Goal: Task Accomplishment & Management: Manage account settings

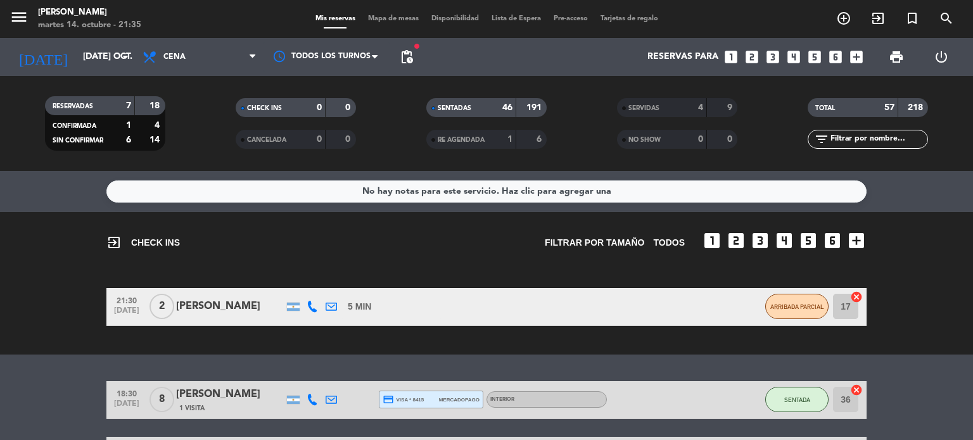
click at [386, 19] on span "Mapa de mesas" at bounding box center [393, 18] width 63 height 7
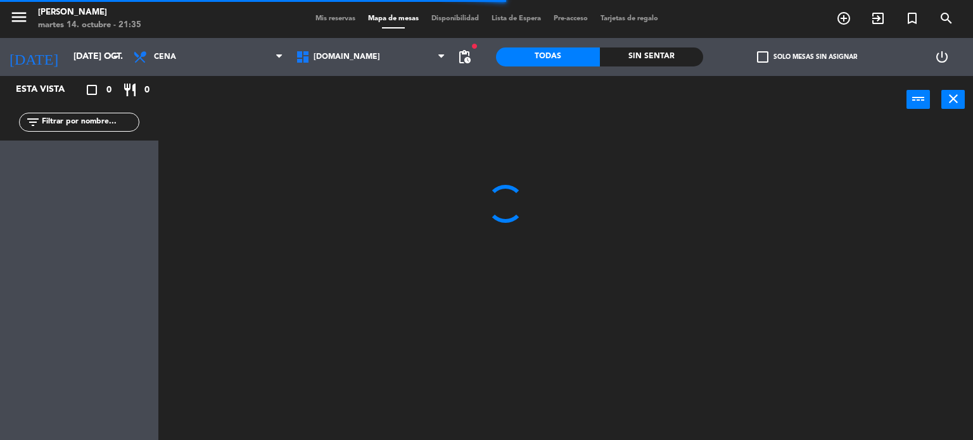
drag, startPoint x: 87, startPoint y: 127, endPoint x: 93, endPoint y: 128, distance: 6.5
click at [87, 127] on input "text" at bounding box center [90, 122] width 98 height 14
click at [732, 149] on div at bounding box center [570, 282] width 805 height 317
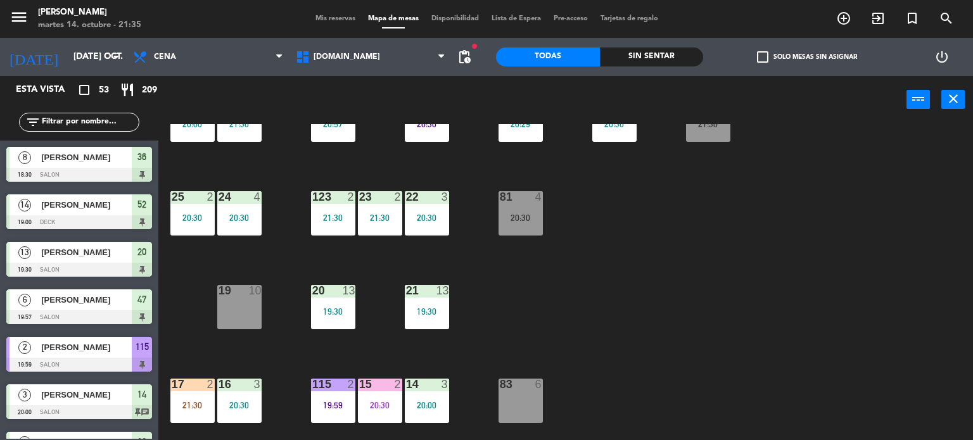
scroll to position [253, 0]
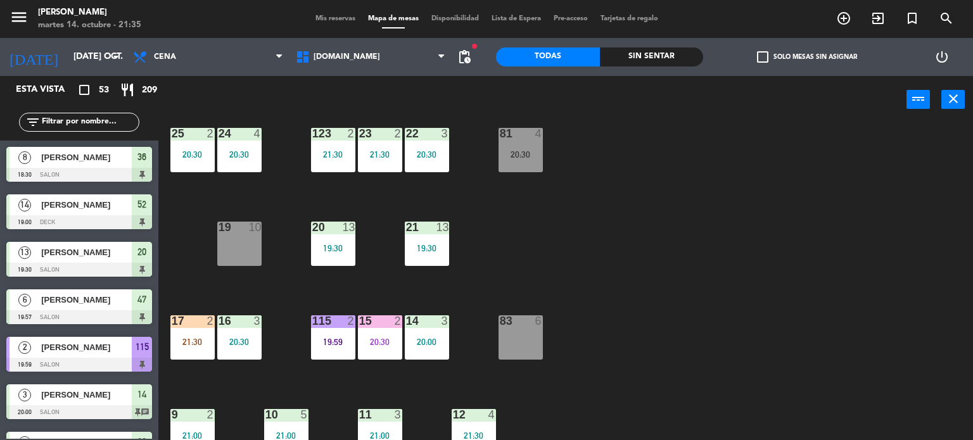
click at [770, 179] on div "34 2 21:30 35 6 36 8 18:30 43 2 37 10 CAVA 10 20:00 33 4 32 4 21:30 31 6 21:00 …" at bounding box center [570, 282] width 805 height 317
click at [656, 54] on div "Sin sentar" at bounding box center [652, 57] width 104 height 19
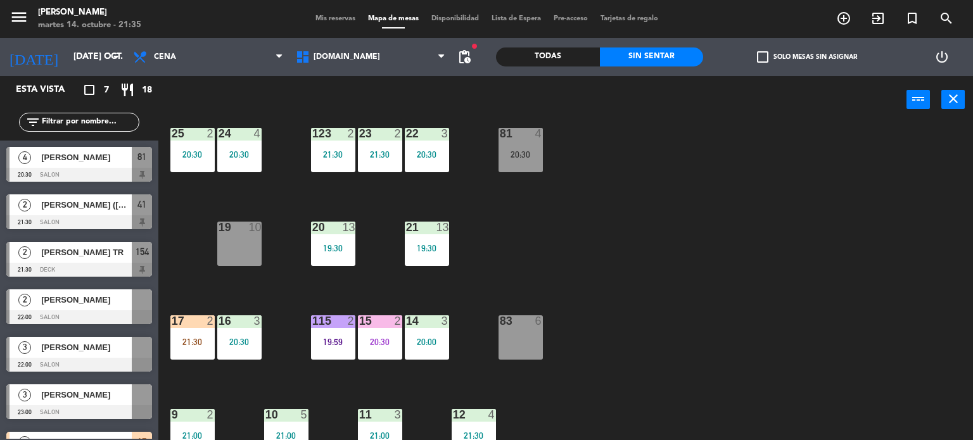
click at [748, 155] on div "34 2 21:30 35 6 36 8 18:30 43 2 37 10 CAVA 10 20:00 33 4 32 4 21:30 31 6 21:00 …" at bounding box center [570, 282] width 805 height 317
click at [205, 353] on div "17 2 21:30" at bounding box center [192, 337] width 44 height 44
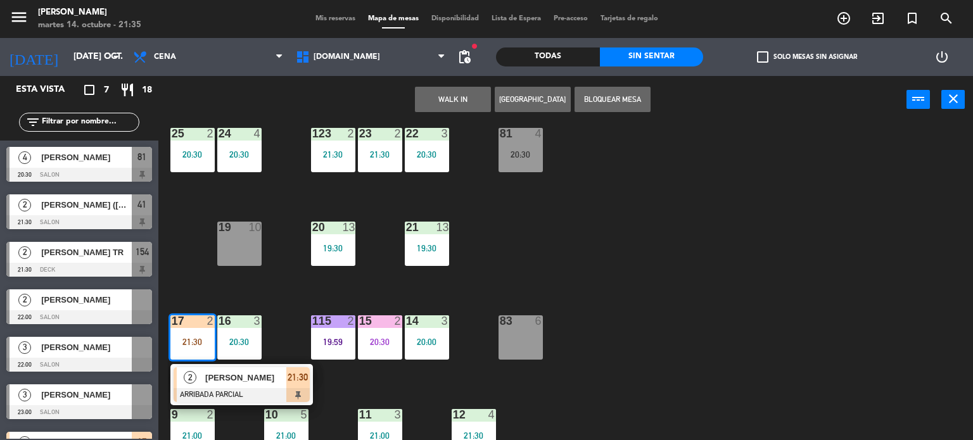
click at [504, 205] on div "34 2 21:30 35 6 36 8 18:30 43 2 37 10 CAVA 10 20:00 33 4 32 4 21:30 31 6 21:00 …" at bounding box center [570, 282] width 805 height 317
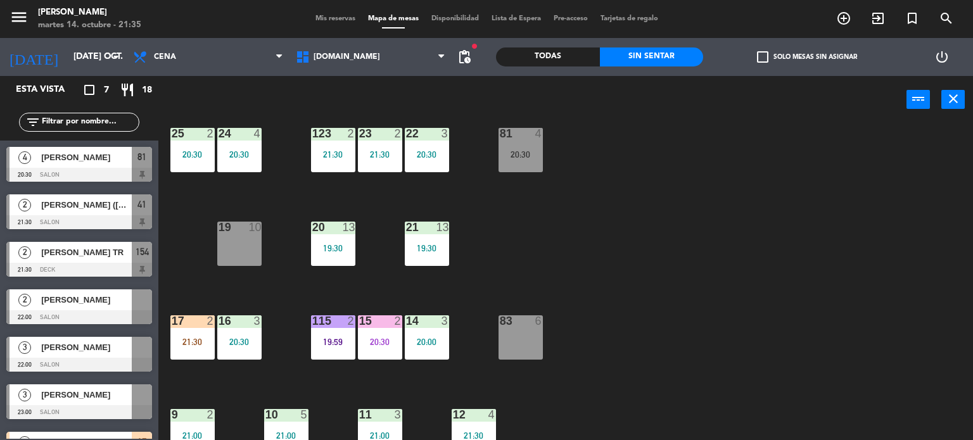
click at [381, 160] on div "23 2 21:30" at bounding box center [380, 150] width 44 height 44
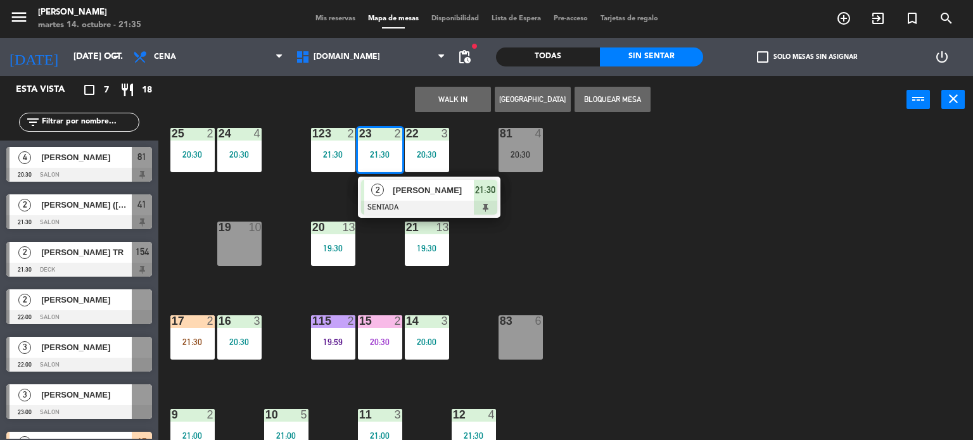
click at [530, 213] on div "34 2 21:30 35 6 36 8 18:30 43 2 37 10 CAVA 10 20:00 33 4 32 4 21:30 31 6 21:00 …" at bounding box center [570, 282] width 805 height 317
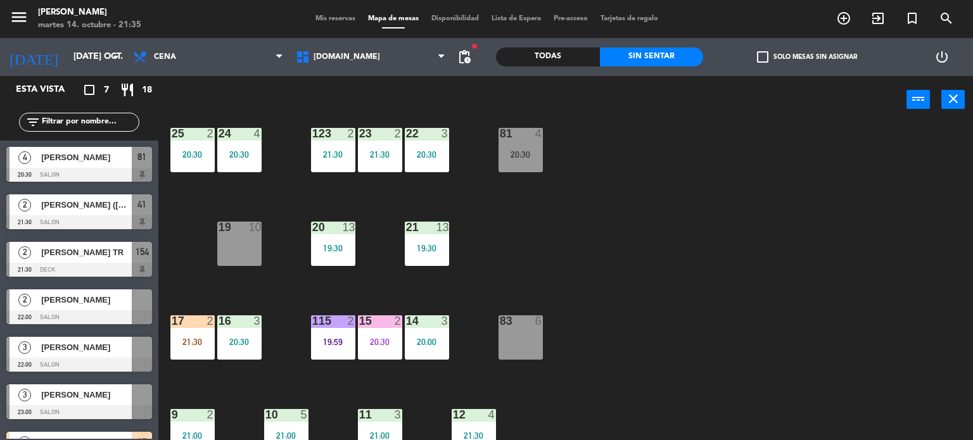
click at [352, 153] on div "21:30" at bounding box center [333, 154] width 44 height 9
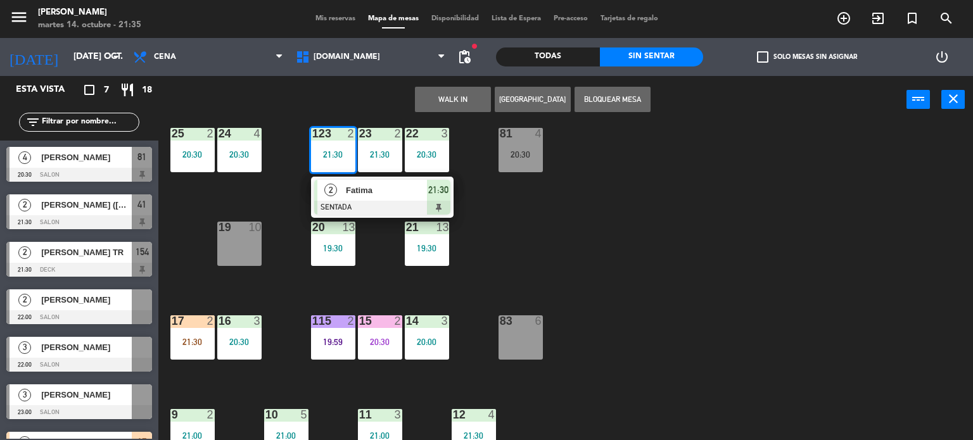
scroll to position [0, 0]
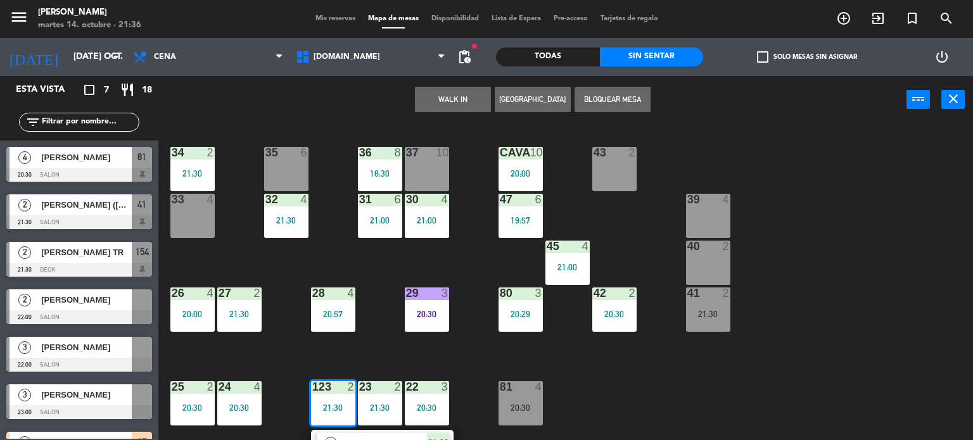
click at [715, 381] on div "34 2 21:30 35 6 36 8 18:30 43 2 37 10 CAVA 10 20:00 33 4 32 4 21:30 31 6 21:00 …" at bounding box center [570, 282] width 805 height 317
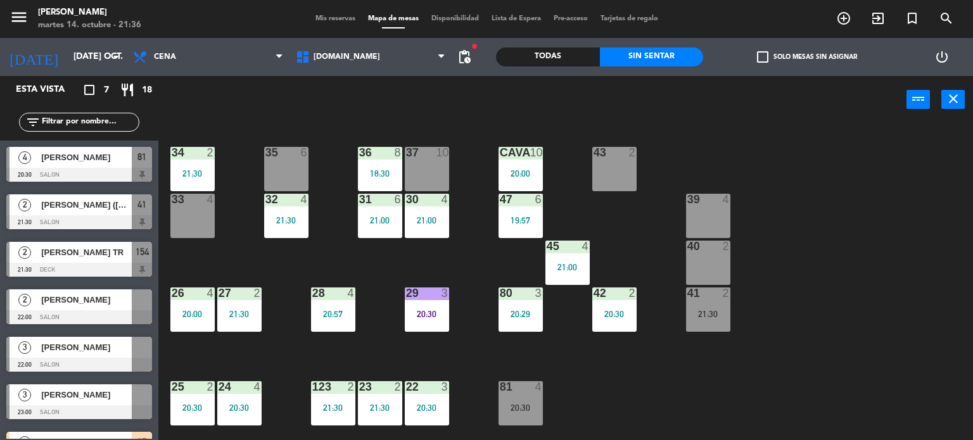
scroll to position [190, 0]
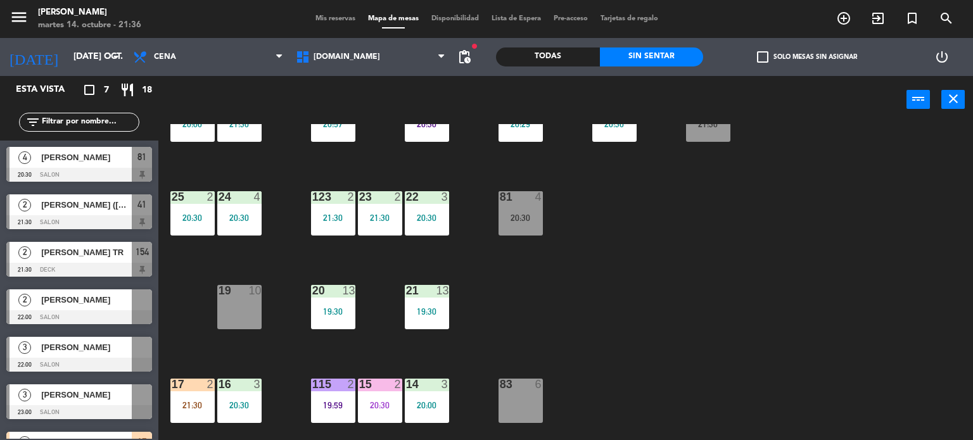
click at [192, 396] on div "17 2 21:30" at bounding box center [192, 401] width 44 height 44
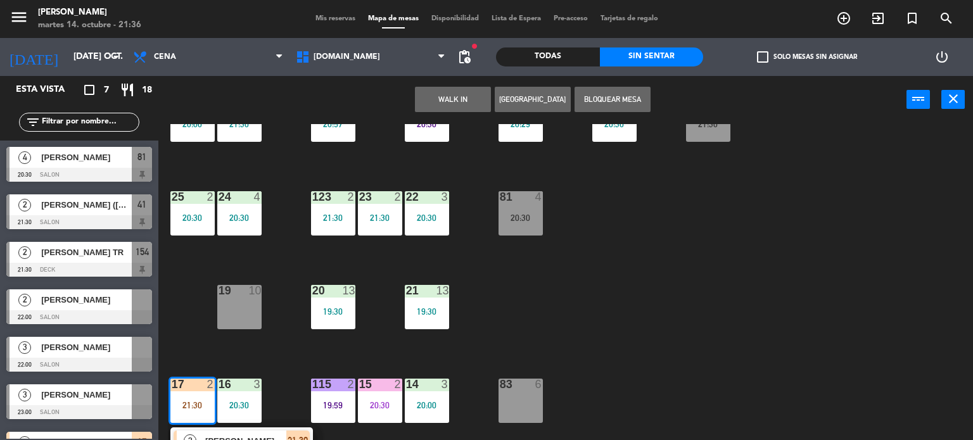
scroll to position [253, 0]
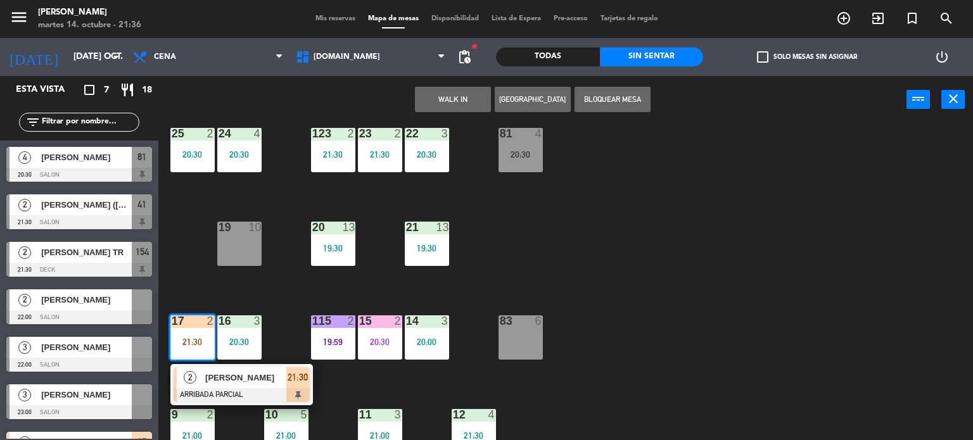
click at [252, 386] on div "[PERSON_NAME]" at bounding box center [245, 377] width 82 height 21
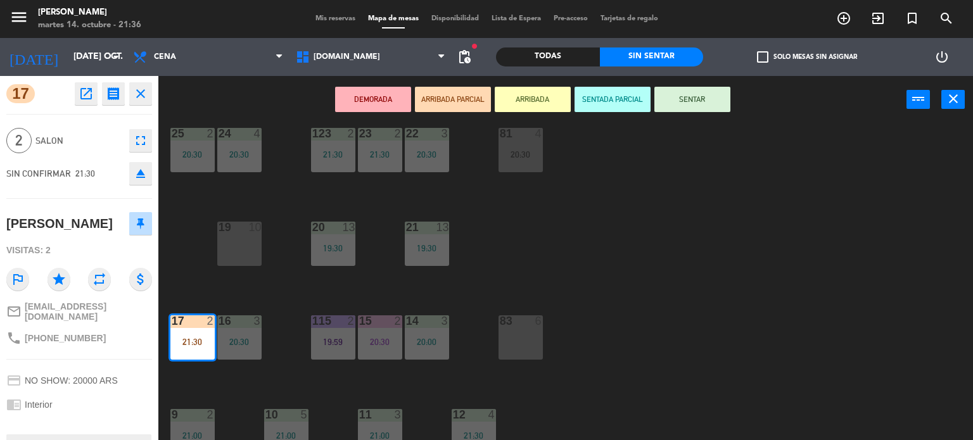
click at [694, 97] on button "SENTAR" at bounding box center [692, 99] width 76 height 25
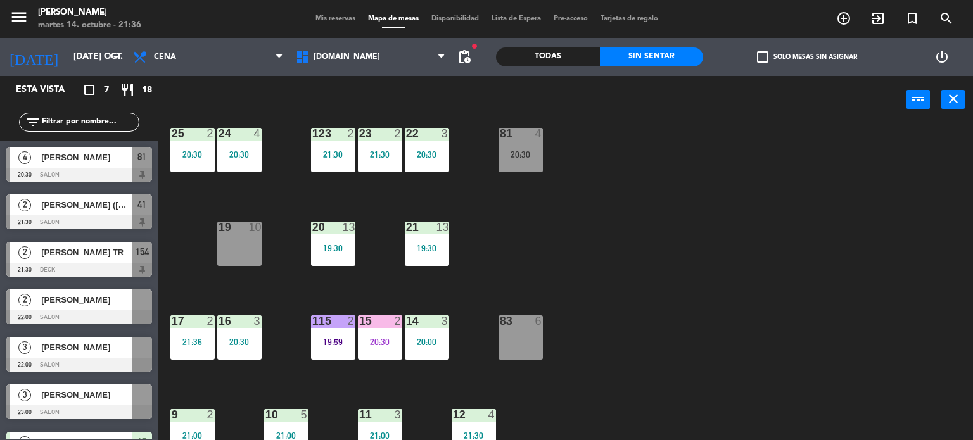
scroll to position [34, 0]
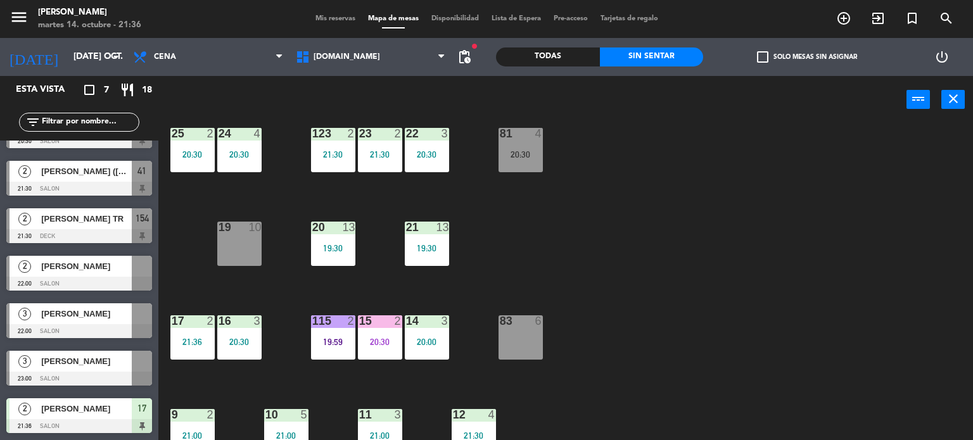
click at [377, 333] on div "15 2 20:30" at bounding box center [380, 337] width 44 height 44
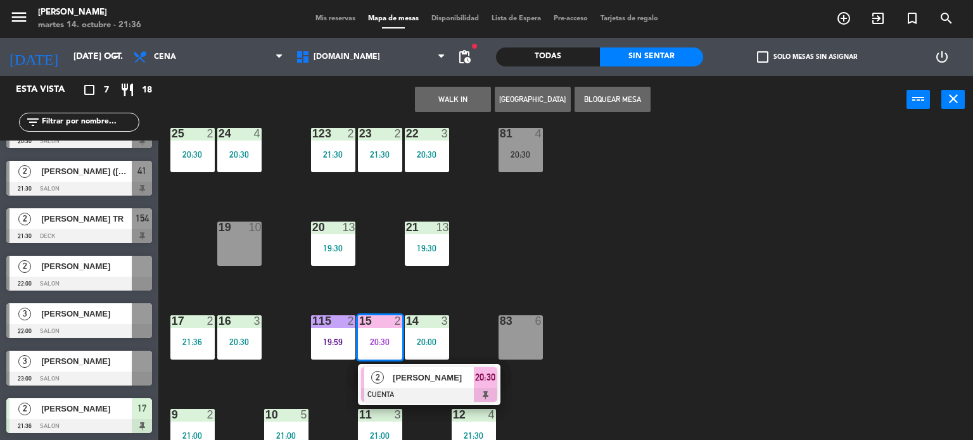
click at [405, 382] on span "[PERSON_NAME]" at bounding box center [433, 377] width 81 height 13
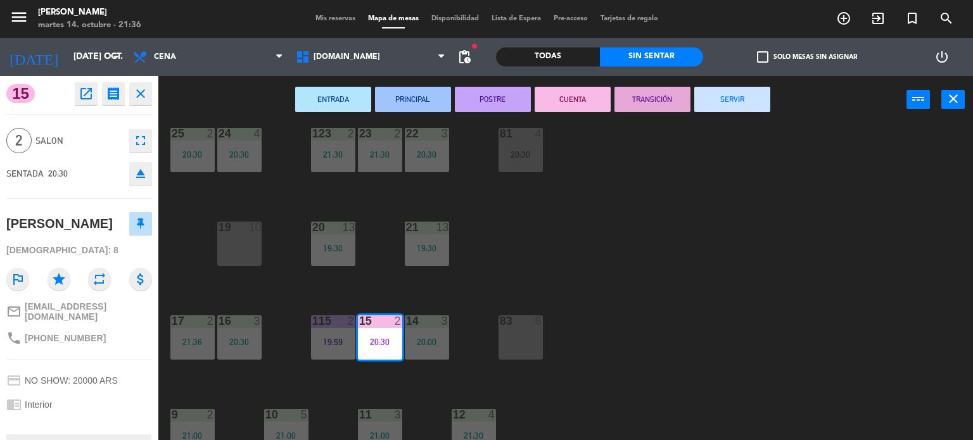
click at [725, 103] on button "SERVIR" at bounding box center [732, 99] width 76 height 25
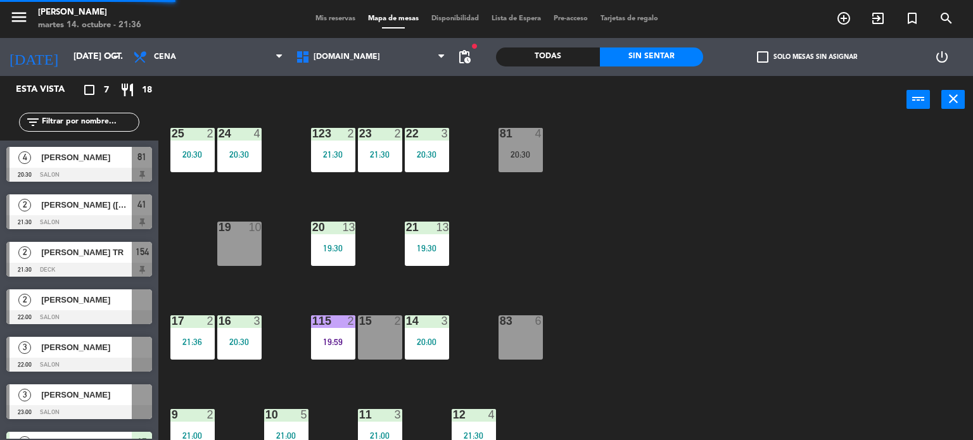
click at [697, 269] on div "34 2 21:30 35 6 36 8 18:30 43 2 37 10 CAVA 10 20:00 33 4 32 4 21:30 31 6 21:00 …" at bounding box center [570, 282] width 805 height 317
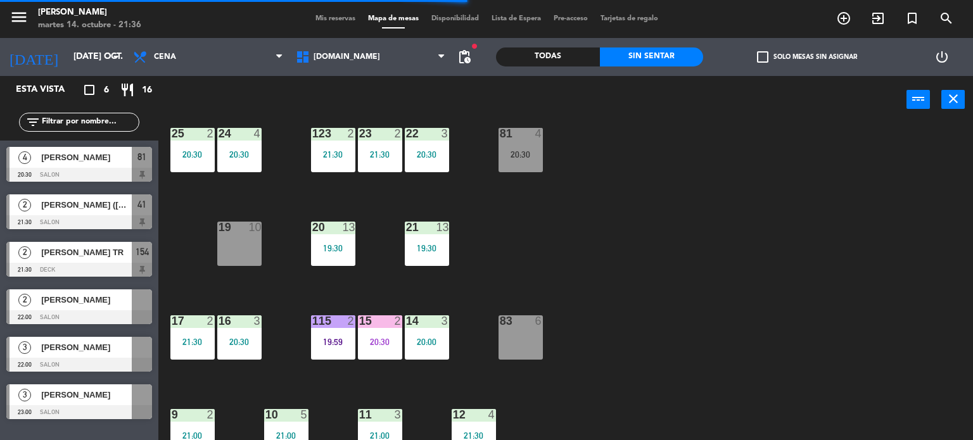
click at [618, 283] on div "34 2 21:30 35 6 36 8 18:30 43 2 37 10 CAVA 10 20:00 33 4 32 4 21:30 31 6 21:00 …" at bounding box center [570, 282] width 805 height 317
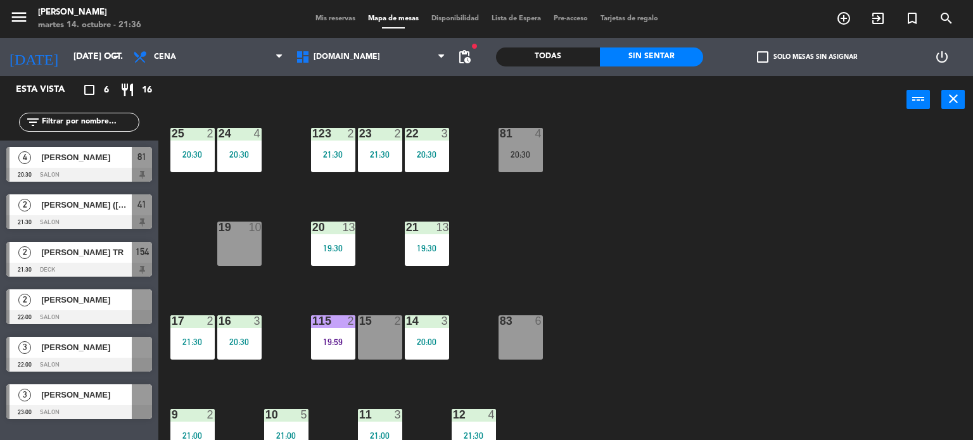
scroll to position [453, 0]
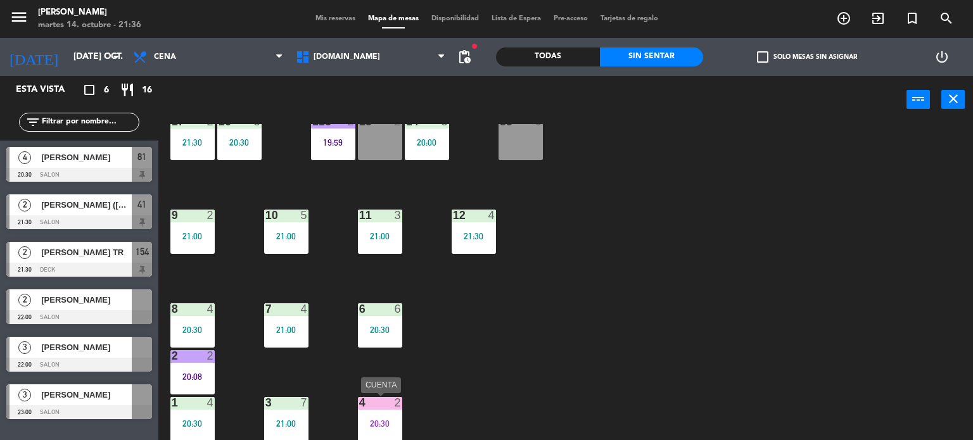
click at [383, 421] on div "20:30" at bounding box center [380, 423] width 44 height 9
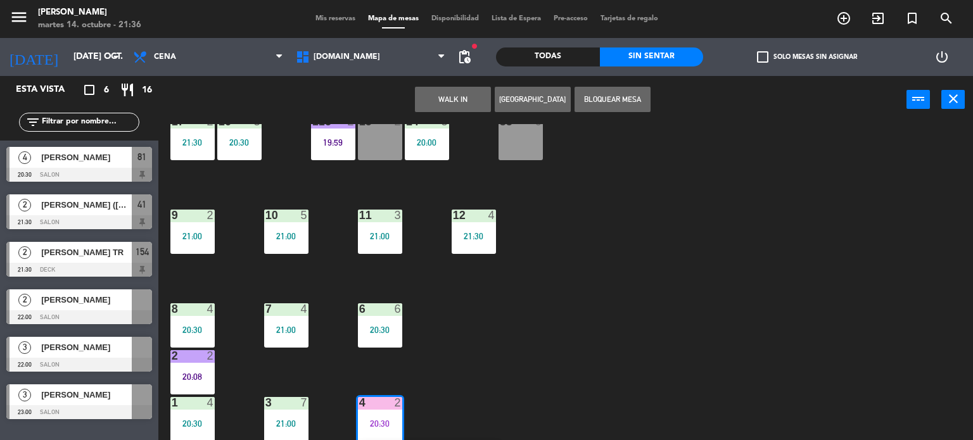
scroll to position [499, 0]
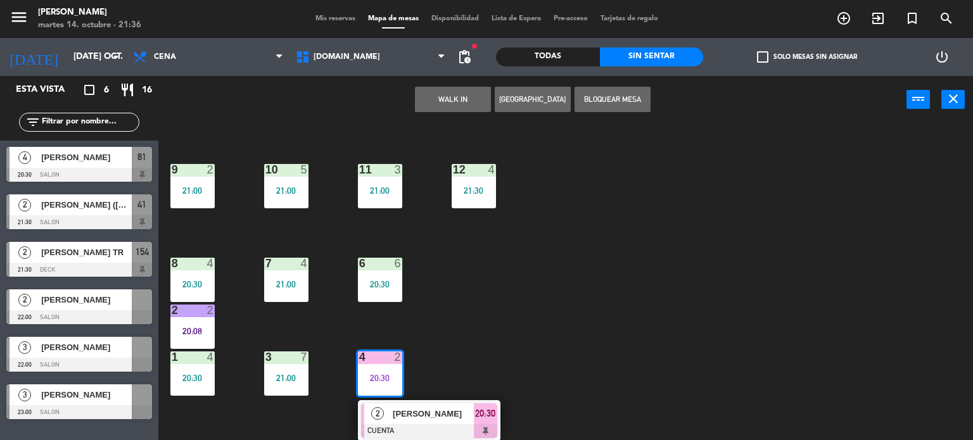
click at [588, 359] on div "34 2 21:30 35 6 36 8 18:30 43 2 37 10 CAVA 10 20:00 33 4 32 4 21:30 31 6 21:00 …" at bounding box center [570, 282] width 805 height 317
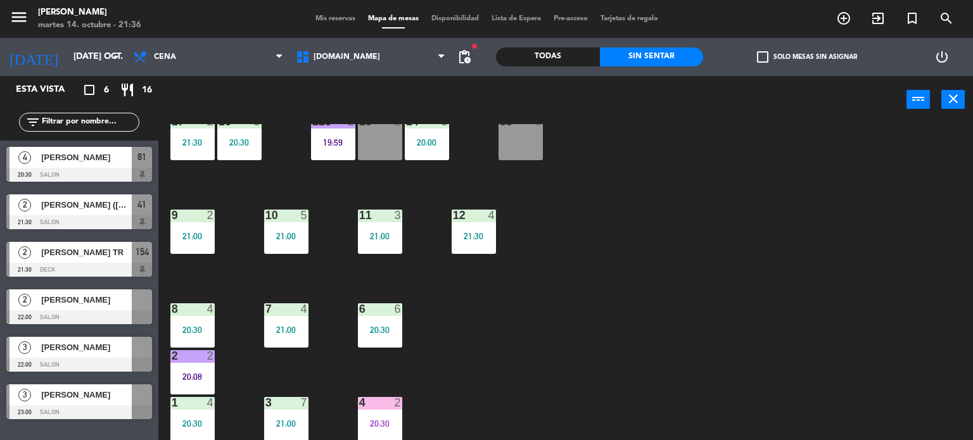
click at [388, 412] on div "4 2 20:30" at bounding box center [380, 419] width 44 height 44
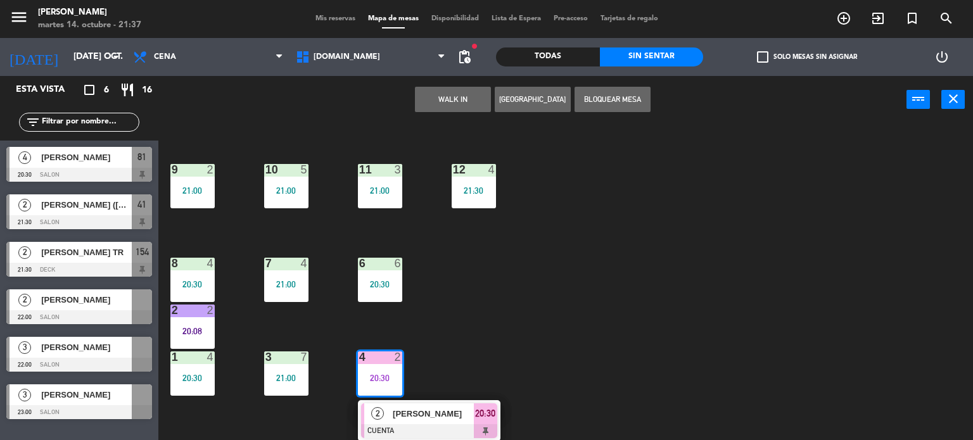
click at [508, 232] on div "34 2 21:30 35 6 36 8 18:30 43 2 37 10 CAVA 10 20:00 33 4 32 4 21:30 31 6 21:00 …" at bounding box center [570, 282] width 805 height 317
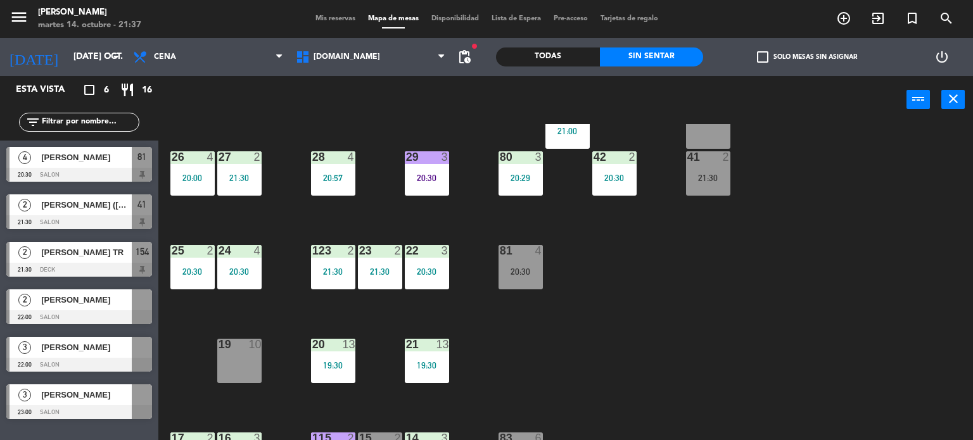
scroll to position [0, 0]
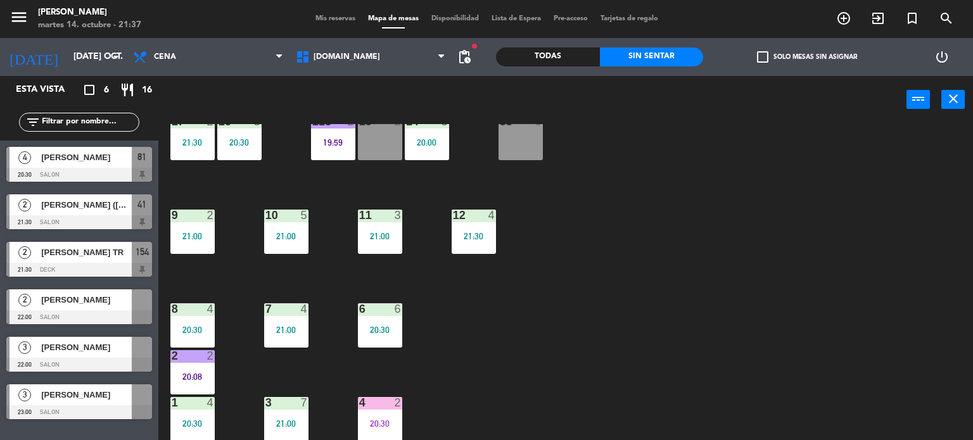
click at [373, 390] on div "34 2 21:30 35 6 36 8 18:30 43 2 37 10 CAVA 10 20:00 33 4 32 4 21:30 31 6 21:00 …" at bounding box center [570, 282] width 805 height 317
click at [379, 400] on div at bounding box center [379, 402] width 21 height 11
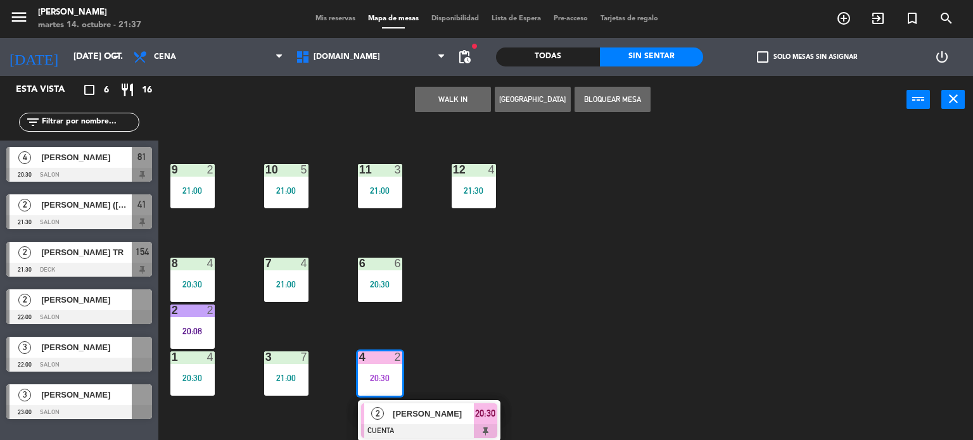
click at [436, 404] on div "[PERSON_NAME]" at bounding box center [432, 414] width 82 height 21
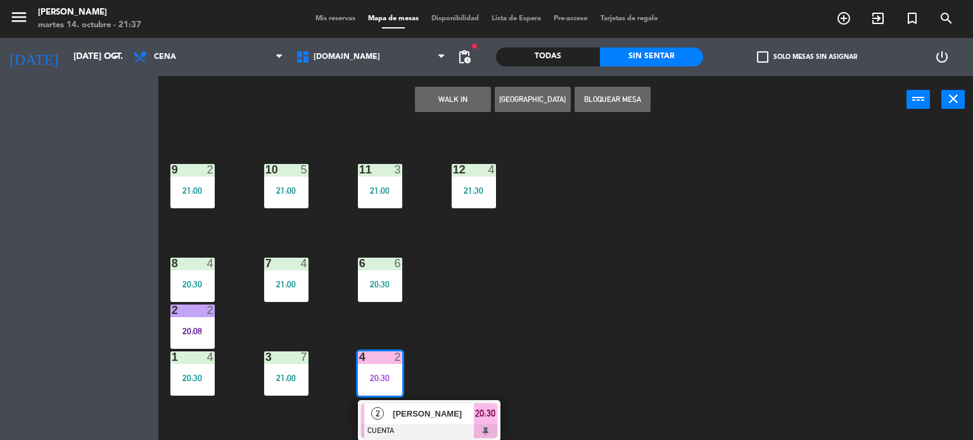
scroll to position [453, 0]
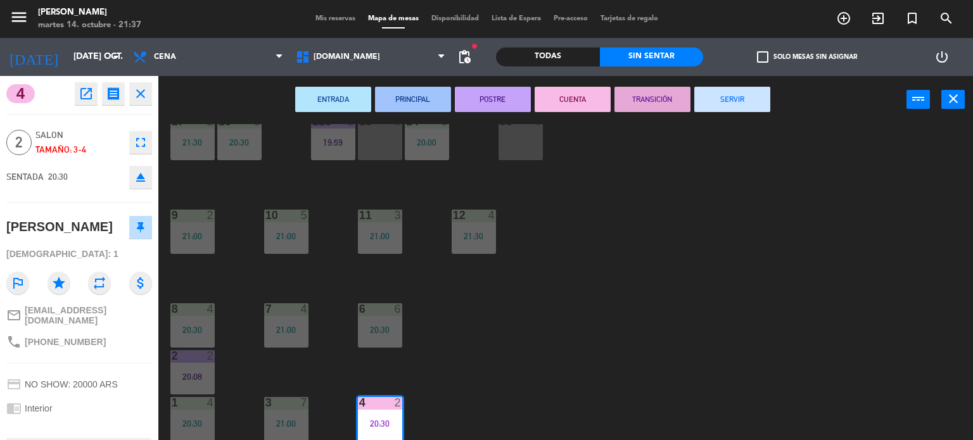
click at [722, 213] on div "34 2 21:30 35 6 36 8 18:30 43 2 37 10 CAVA 10 20:00 33 4 32 4 21:30 31 6 21:00 …" at bounding box center [570, 282] width 805 height 317
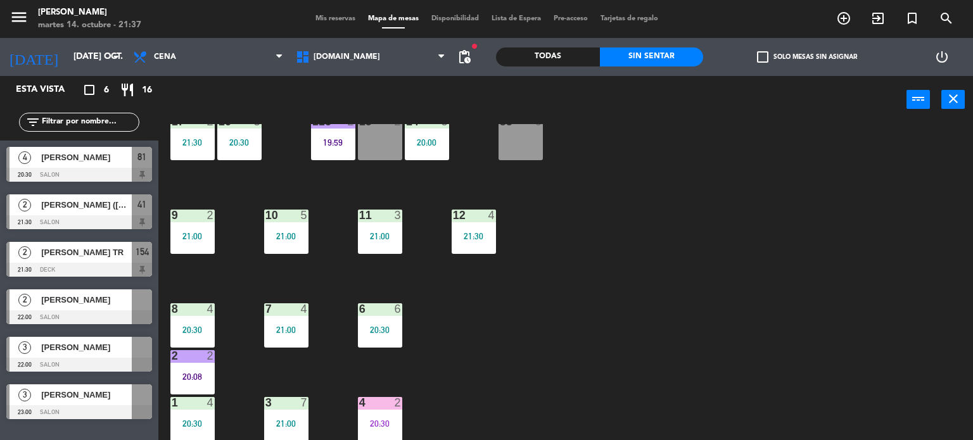
click at [134, 197] on div "41" at bounding box center [142, 204] width 20 height 21
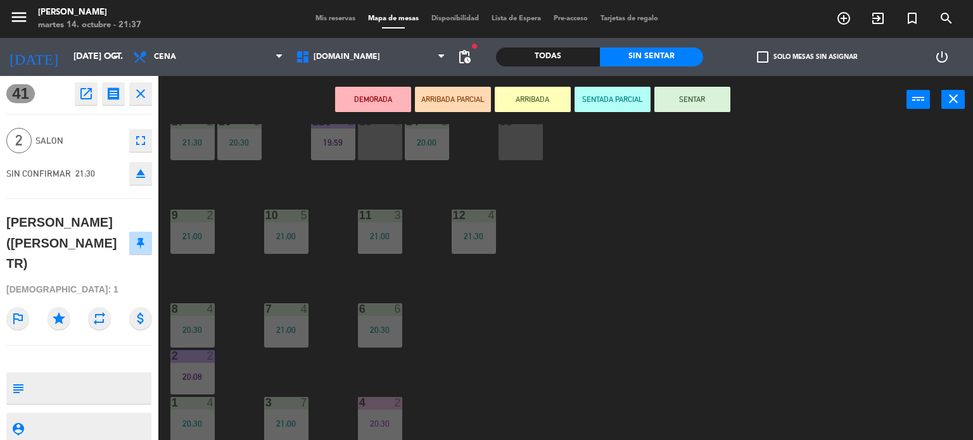
click at [540, 267] on div "34 2 21:30 35 6 36 8 18:30 43 2 37 10 CAVA 10 20:00 33 4 32 4 21:30 31 6 21:00 …" at bounding box center [570, 282] width 805 height 317
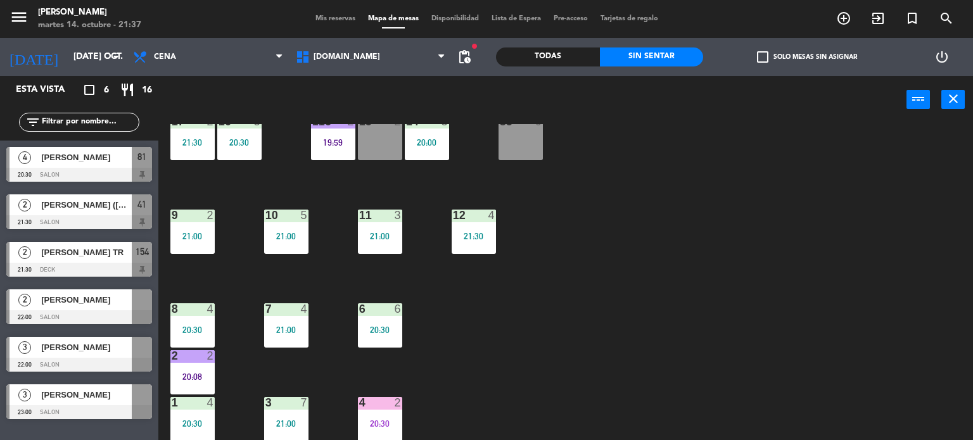
click at [578, 301] on div "34 2 21:30 35 6 36 8 18:30 43 2 37 10 CAVA 10 20:00 33 4 32 4 21:30 31 6 21:00 …" at bounding box center [570, 282] width 805 height 317
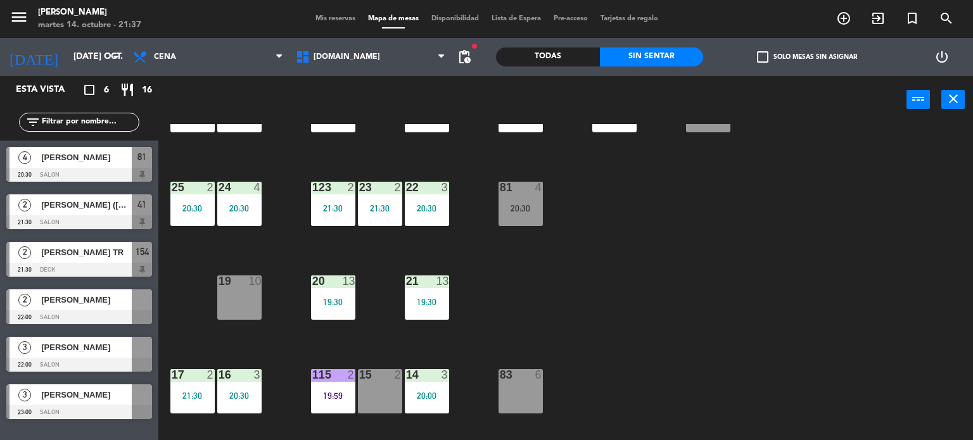
scroll to position [0, 0]
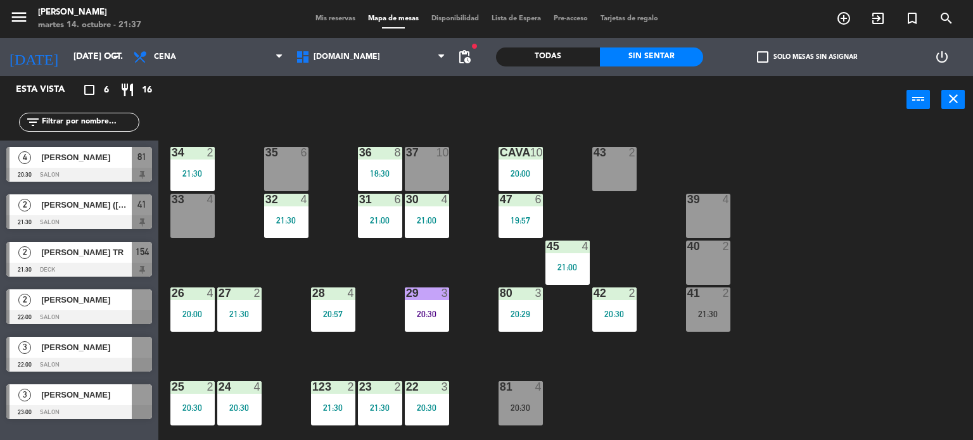
click at [850, 324] on div "34 2 21:30 35 6 36 8 18:30 43 2 37 10 CAVA 10 20:00 33 4 32 4 21:30 31 6 21:00 …" at bounding box center [570, 282] width 805 height 317
click at [369, 234] on div "31 6 21:00" at bounding box center [380, 216] width 44 height 44
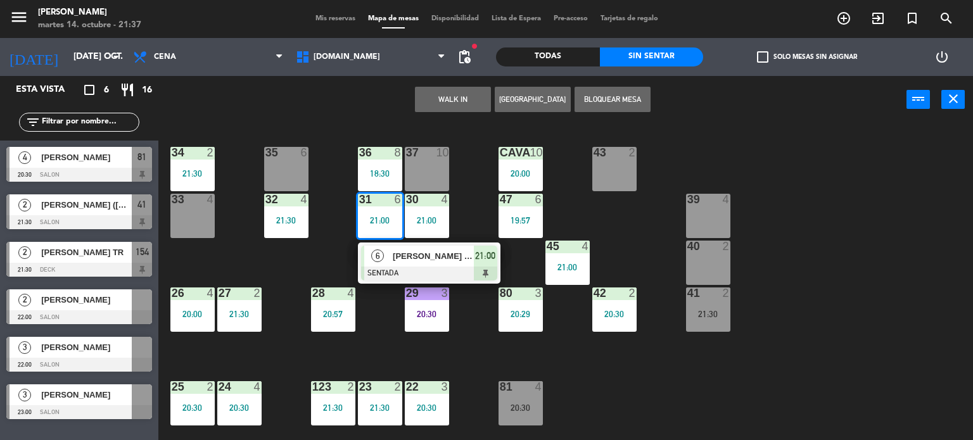
click at [829, 194] on div "34 2 21:30 35 6 36 8 18:30 43 2 37 10 CAVA 10 20:00 33 4 32 4 21:30 31 6 21:00 …" at bounding box center [570, 282] width 805 height 317
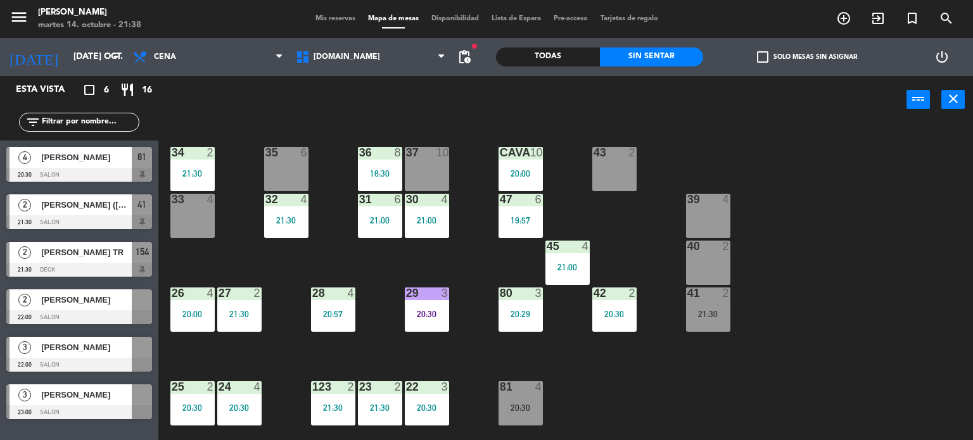
scroll to position [127, 0]
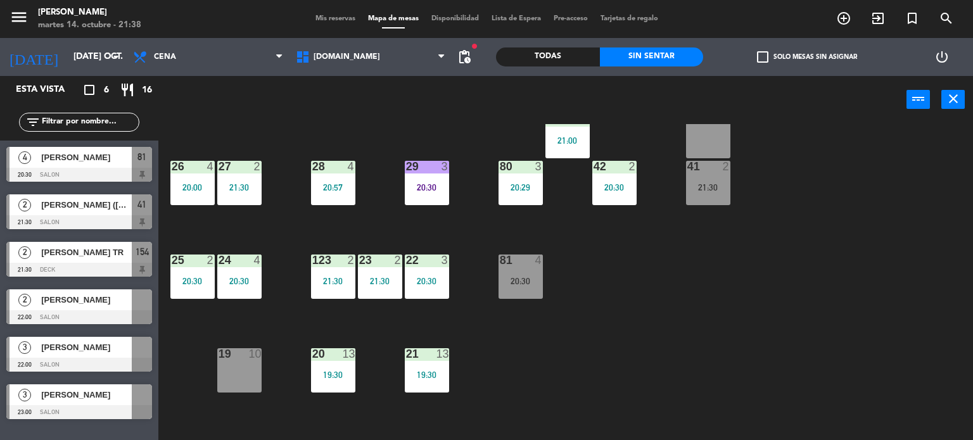
click at [721, 241] on div "34 2 21:30 35 6 36 8 18:30 43 2 37 10 CAVA 10 20:00 33 4 32 4 21:30 31 6 21:00 …" at bounding box center [570, 282] width 805 height 317
click at [550, 53] on div "Todas" at bounding box center [548, 57] width 104 height 19
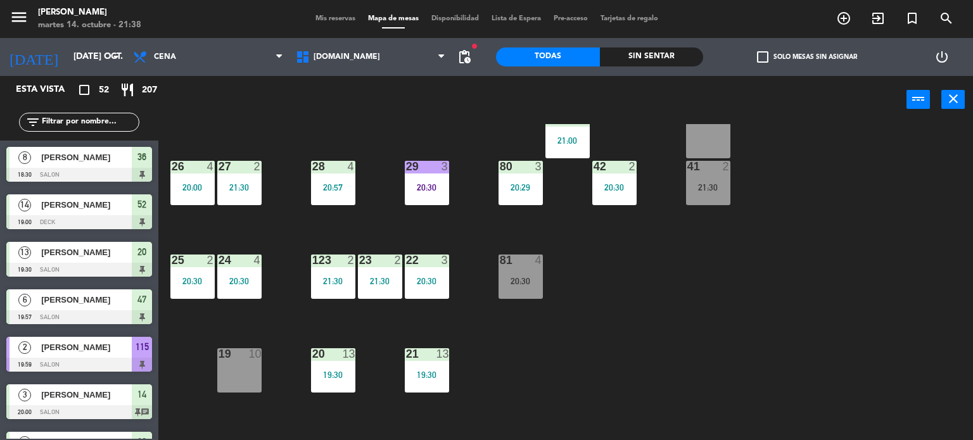
click at [103, 124] on input "text" at bounding box center [90, 122] width 98 height 14
click at [826, 284] on div "34 2 21:30 35 6 36 8 18:30 43 2 37 10 CAVA 10 20:00 33 4 32 4 21:30 31 6 21:00 …" at bounding box center [570, 282] width 805 height 317
click at [666, 68] on div "Todas Sin sentar" at bounding box center [599, 57] width 207 height 38
click at [661, 54] on div "Sin sentar" at bounding box center [652, 57] width 104 height 19
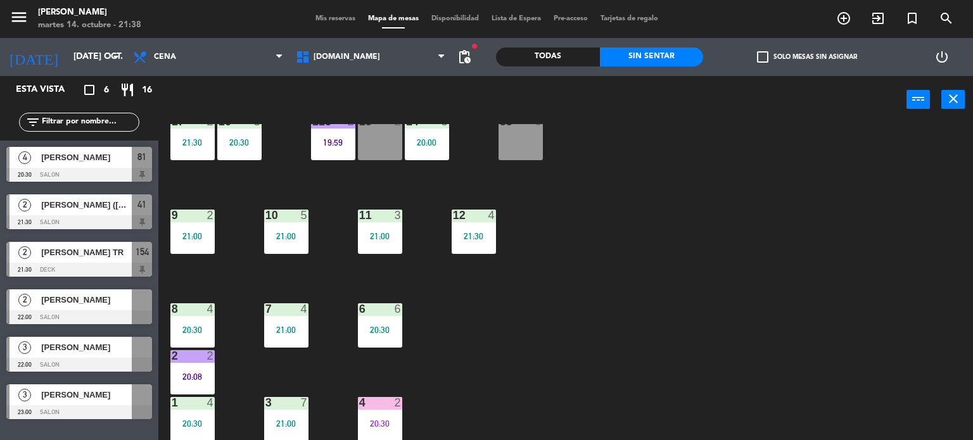
click at [525, 329] on div "34 2 21:30 35 6 36 8 18:30 43 2 37 10 CAVA 10 20:00 33 4 32 4 21:30 31 6 21:00 …" at bounding box center [570, 282] width 805 height 317
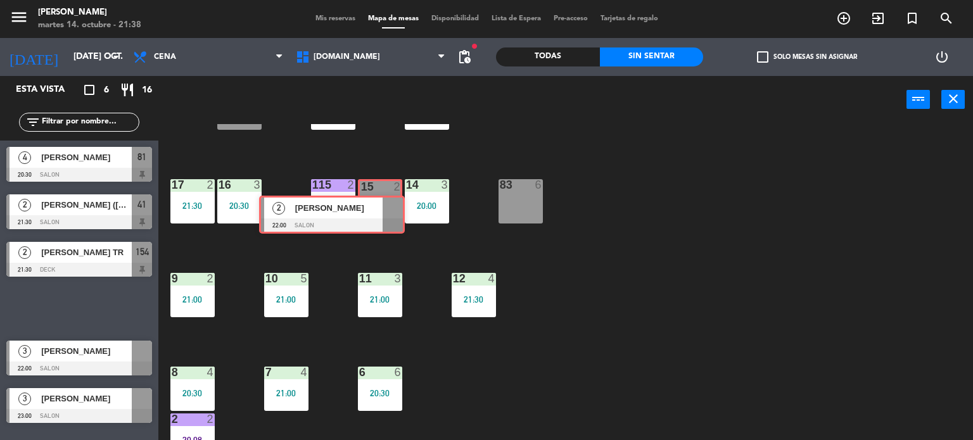
drag, startPoint x: 134, startPoint y: 291, endPoint x: 386, endPoint y: 197, distance: 269.6
click at [386, 197] on div "Esta vista crop_square 6 restaurant 16 filter_list 4 [PERSON_NAME] 20:30 SALON …" at bounding box center [486, 258] width 973 height 365
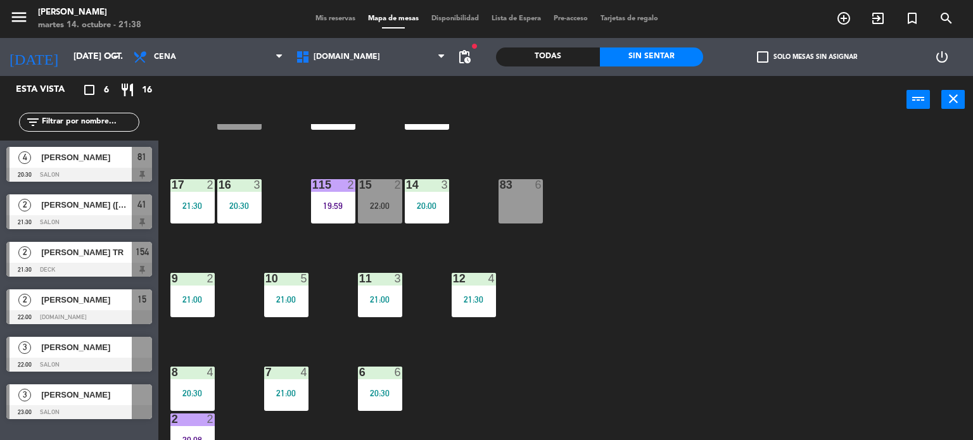
click at [383, 201] on div "22:00" at bounding box center [380, 205] width 44 height 9
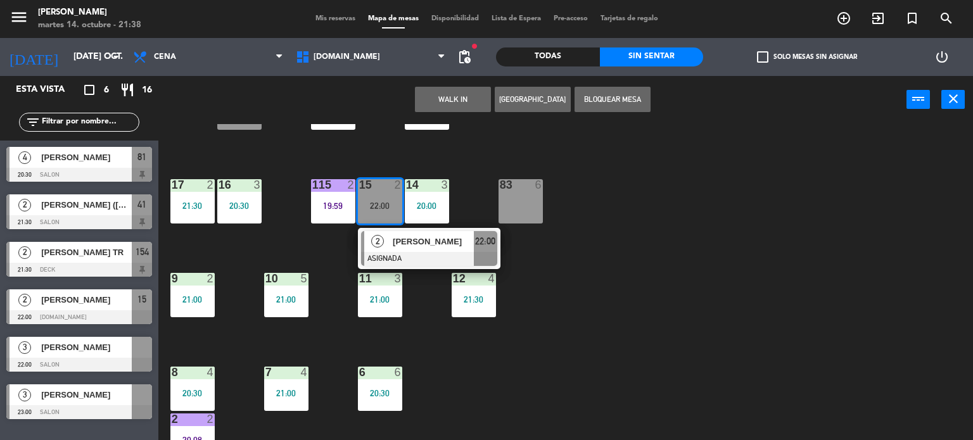
click at [586, 270] on div "34 2 21:30 35 6 36 8 18:30 43 2 37 10 CAVA 10 20:00 33 4 32 4 21:30 31 6 21:00 …" at bounding box center [570, 282] width 805 height 317
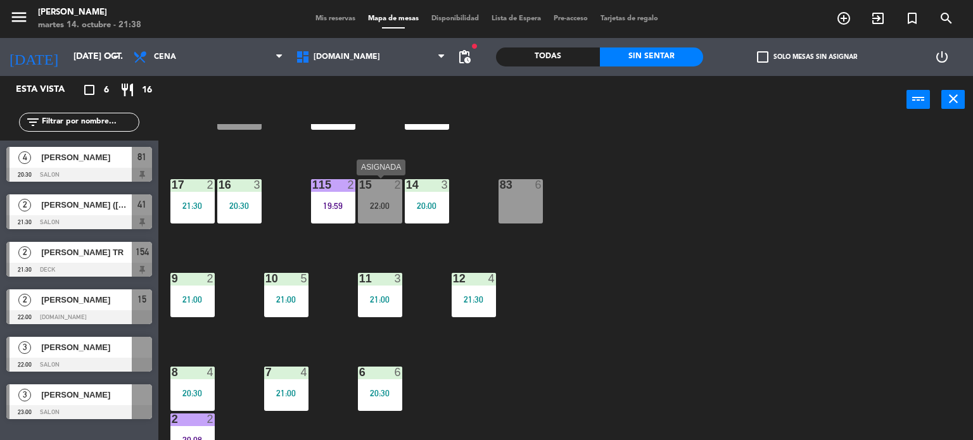
click at [385, 200] on div "15 2 22:00" at bounding box center [380, 201] width 44 height 44
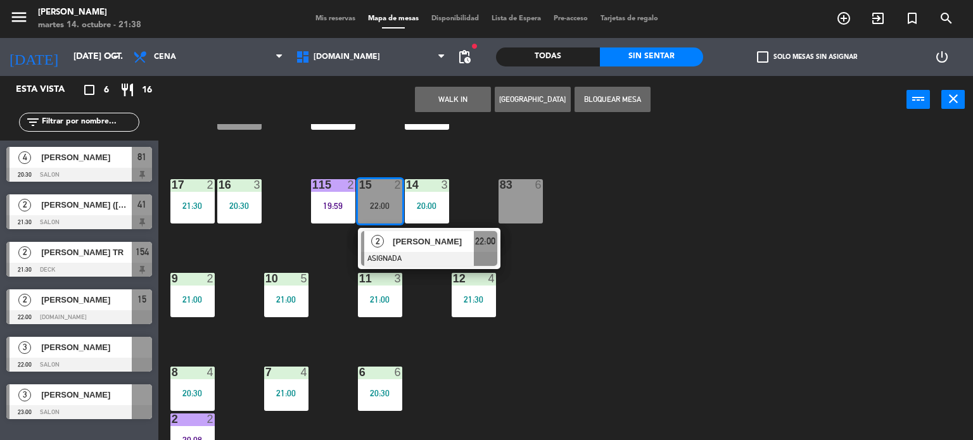
click at [398, 243] on span "[PERSON_NAME]" at bounding box center [433, 241] width 81 height 13
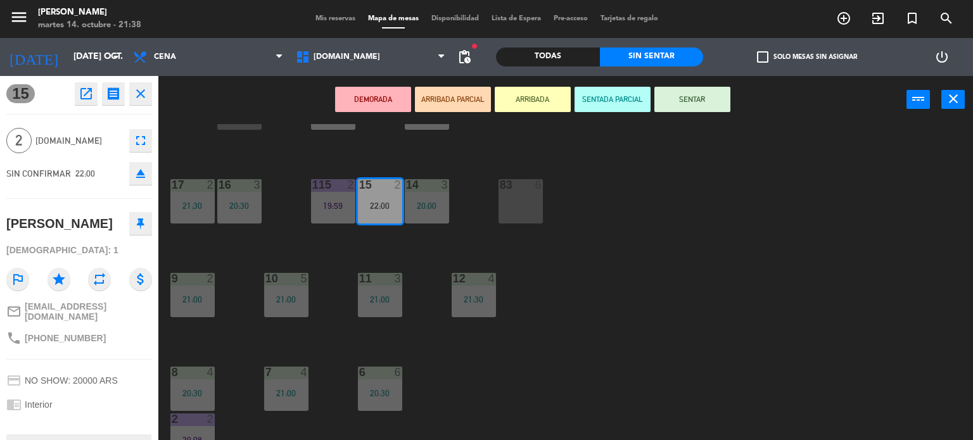
click at [549, 303] on div "34 2 21:30 35 6 36 8 18:30 43 2 37 10 CAVA 10 20:00 33 4 32 4 21:30 31 6 21:00 …" at bounding box center [570, 282] width 805 height 317
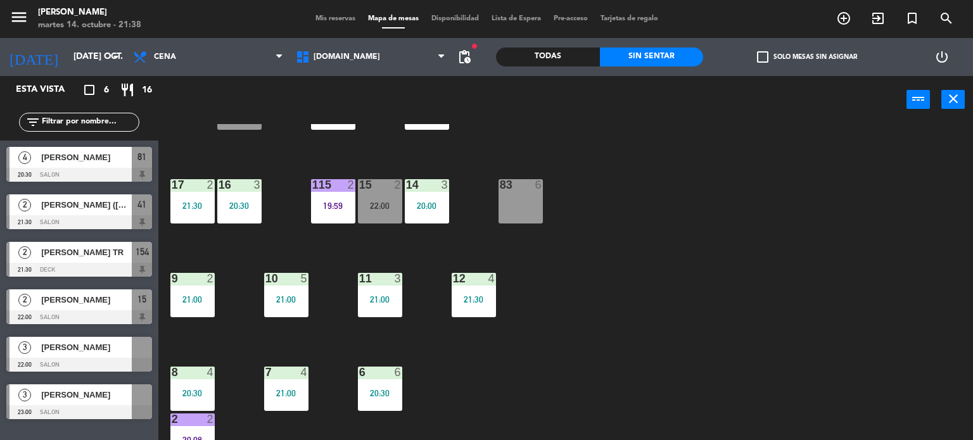
click at [388, 201] on div "22:00" at bounding box center [380, 205] width 44 height 9
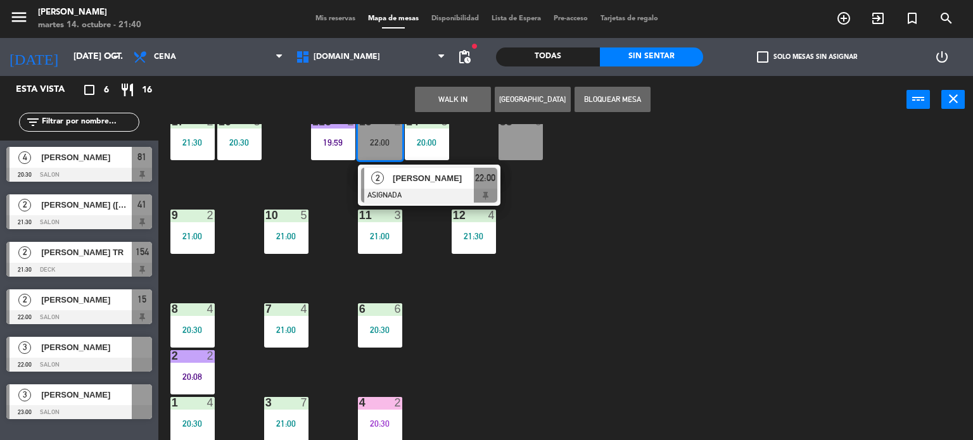
click at [628, 383] on div "34 2 21:30 35 6 36 8 18:30 43 2 37 10 CAVA 10 20:00 33 4 32 4 21:30 31 6 21:00 …" at bounding box center [570, 282] width 805 height 317
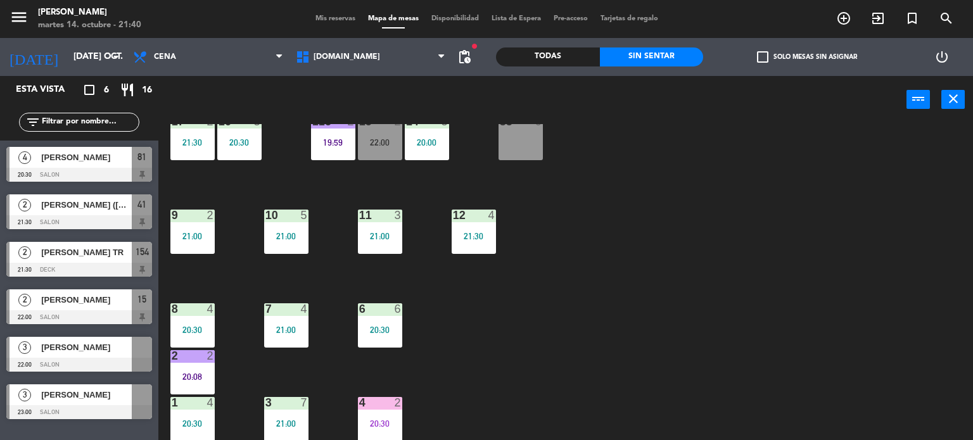
click at [388, 424] on div "20:30" at bounding box center [380, 423] width 44 height 9
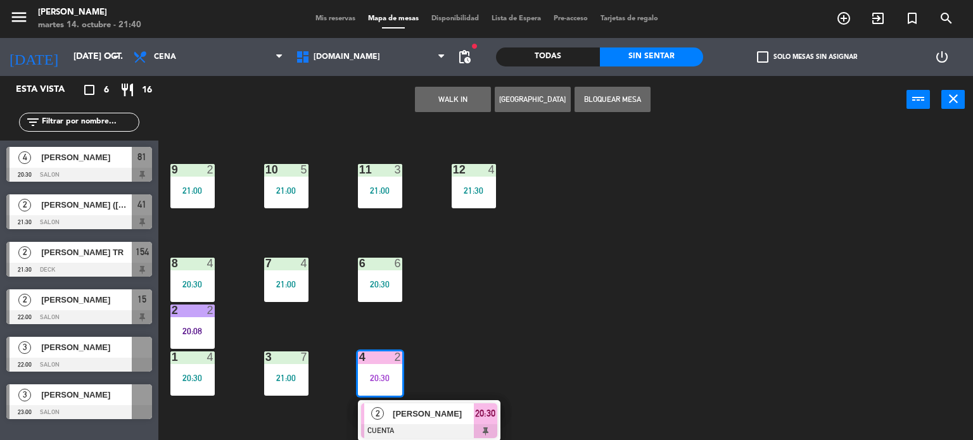
click at [437, 432] on div at bounding box center [429, 431] width 136 height 14
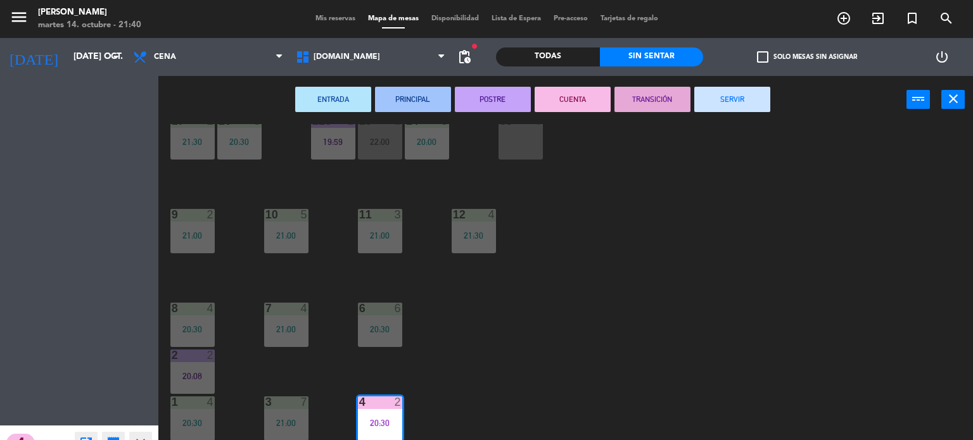
scroll to position [453, 0]
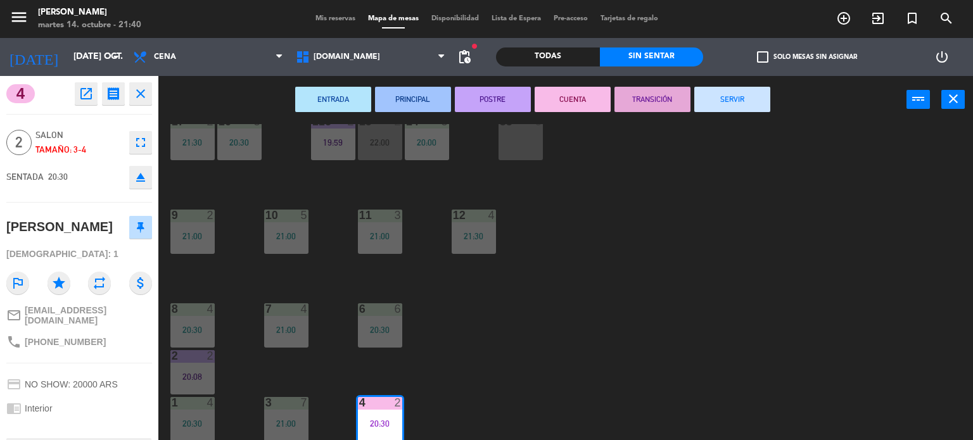
click at [715, 111] on button "SERVIR" at bounding box center [732, 99] width 76 height 25
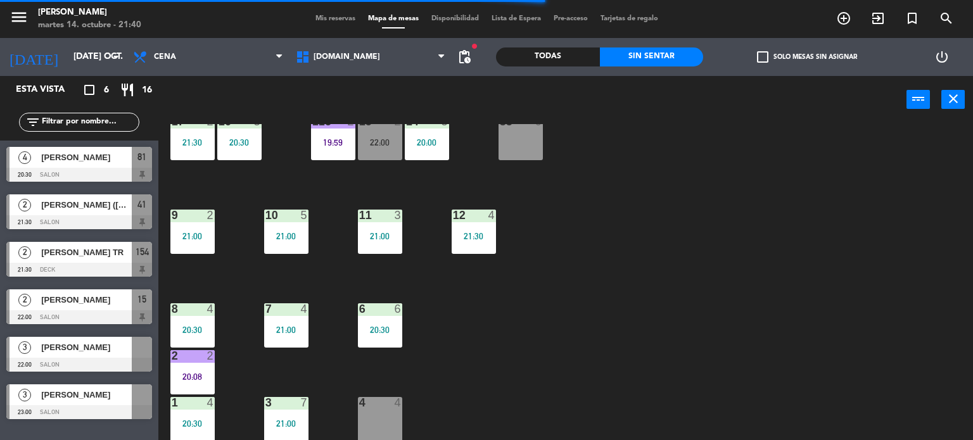
click at [324, 19] on span "Mis reservas" at bounding box center [335, 18] width 53 height 7
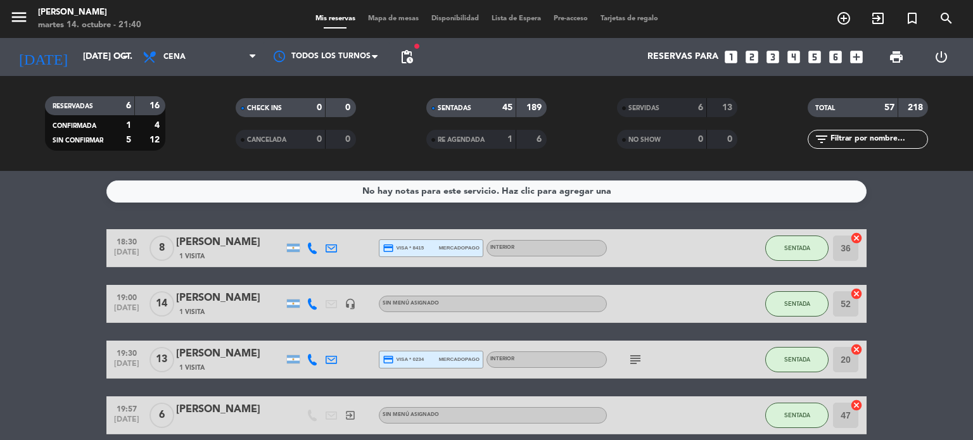
click at [666, 113] on div "SERVIDAS" at bounding box center [649, 108] width 58 height 15
click at [710, 141] on div "0" at bounding box center [722, 139] width 24 height 15
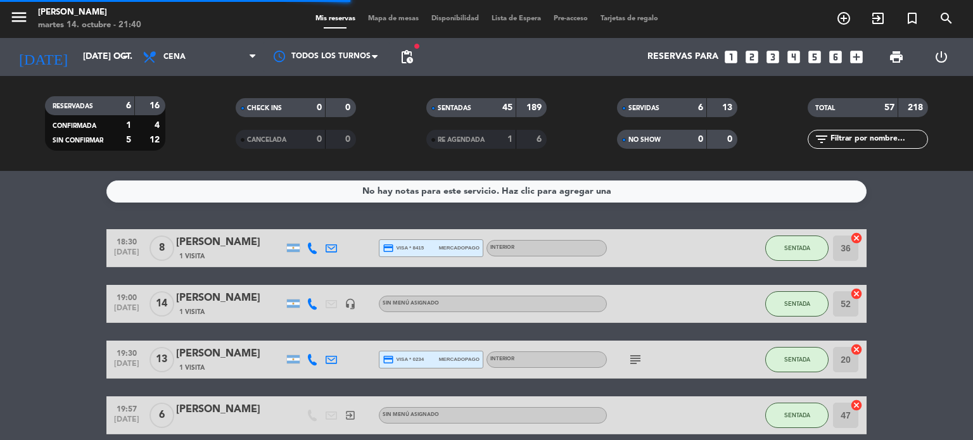
click at [271, 147] on div "CANCELADA 0 0" at bounding box center [296, 139] width 120 height 19
click at [829, 150] on div "TOTAL 57 218 filter_list" at bounding box center [868, 124] width 191 height 70
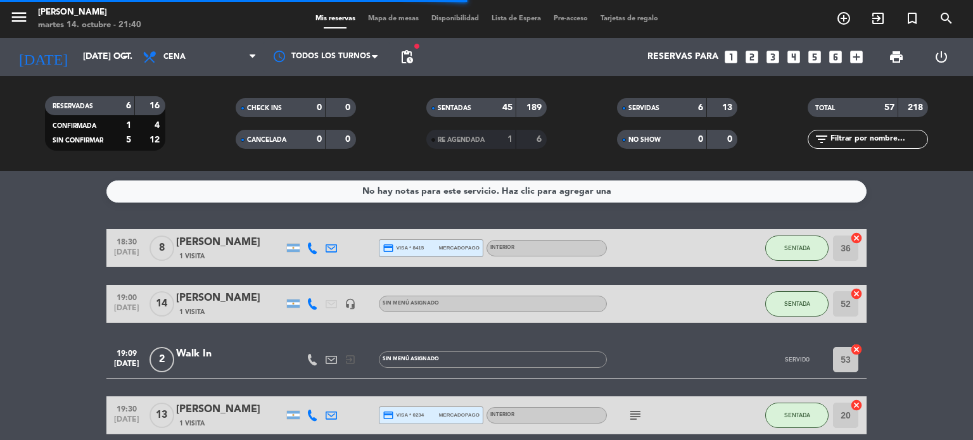
click at [852, 143] on input "text" at bounding box center [878, 139] width 98 height 14
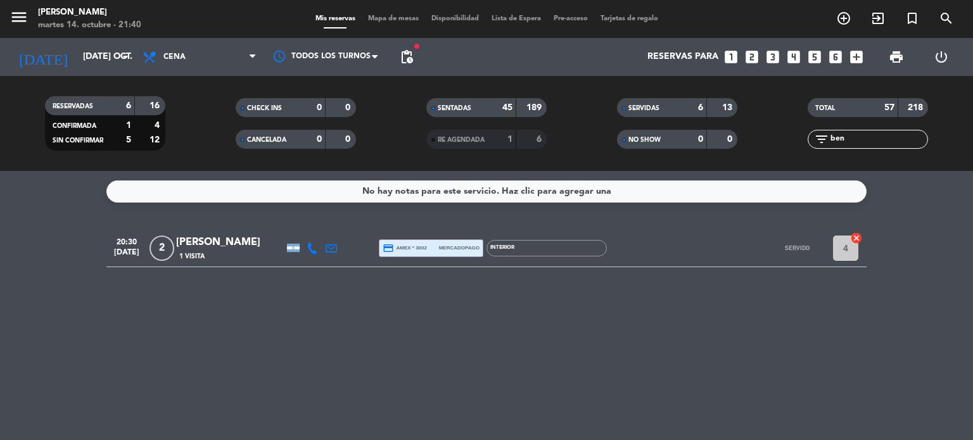
type input "ben"
click at [256, 245] on div "[PERSON_NAME]" at bounding box center [230, 242] width 108 height 16
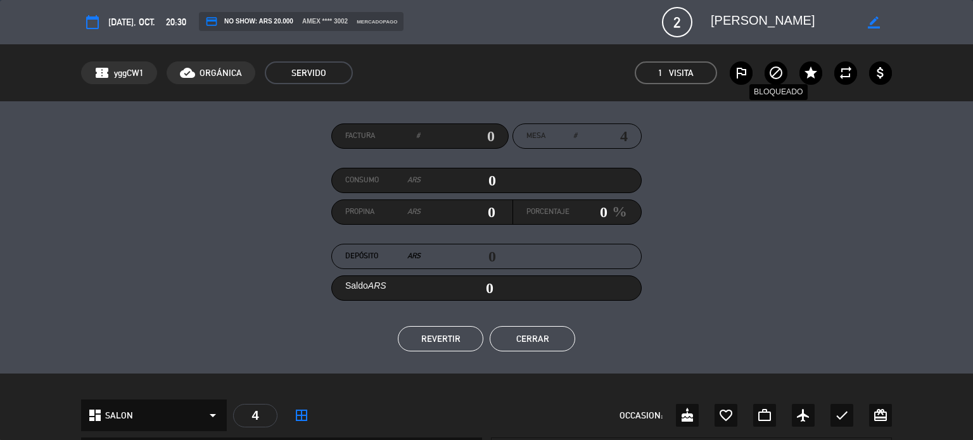
click at [772, 70] on icon "block" at bounding box center [775, 72] width 15 height 15
click at [557, 341] on button "Cerrar" at bounding box center [533, 338] width 86 height 25
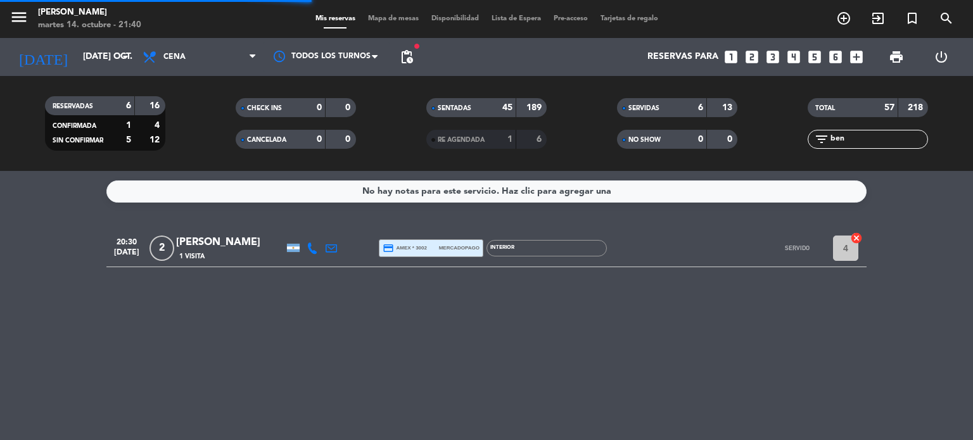
drag, startPoint x: 819, startPoint y: 139, endPoint x: 720, endPoint y: 151, distance: 99.6
click at [729, 149] on div "RESERVADAS 6 16 CONFIRMADA 1 4 SIN CONFIRMAR 5 12 CHECK INS 0 0 CANCELADA 0 0 S…" at bounding box center [486, 124] width 973 height 70
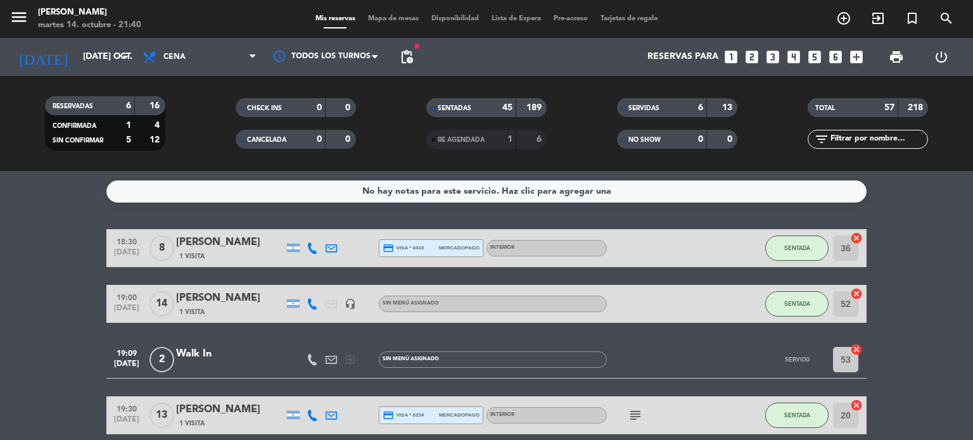
click at [390, 22] on span "Mapa de mesas" at bounding box center [393, 18] width 63 height 7
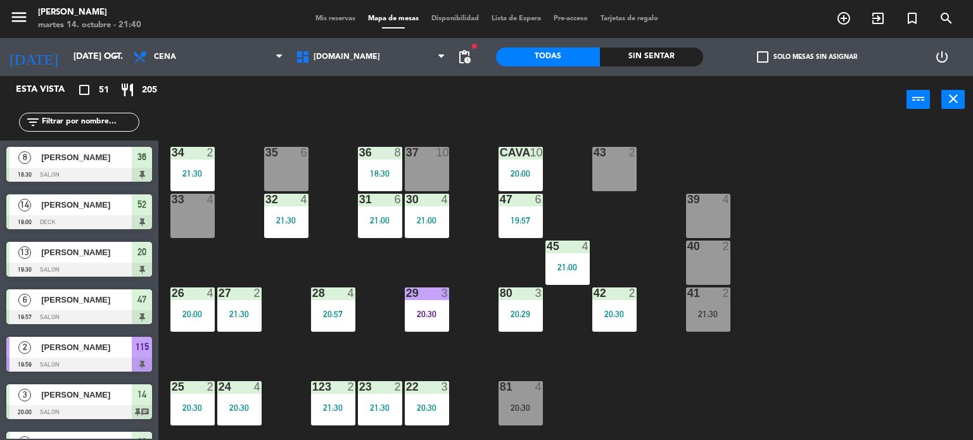
drag, startPoint x: 891, startPoint y: 231, endPoint x: 730, endPoint y: 116, distance: 197.6
click at [883, 230] on div "34 2 21:30 35 6 36 8 18:30 43 2 37 10 CAVA 10 20:00 33 4 32 4 21:30 31 6 21:00 …" at bounding box center [570, 282] width 805 height 317
click at [654, 41] on div "Todas Sin sentar" at bounding box center [599, 57] width 207 height 38
click at [703, 55] on div "check_box_outline_blank Solo mesas sin asignar" at bounding box center [806, 57] width 207 height 38
click at [846, 115] on div "power_input close" at bounding box center [532, 100] width 748 height 48
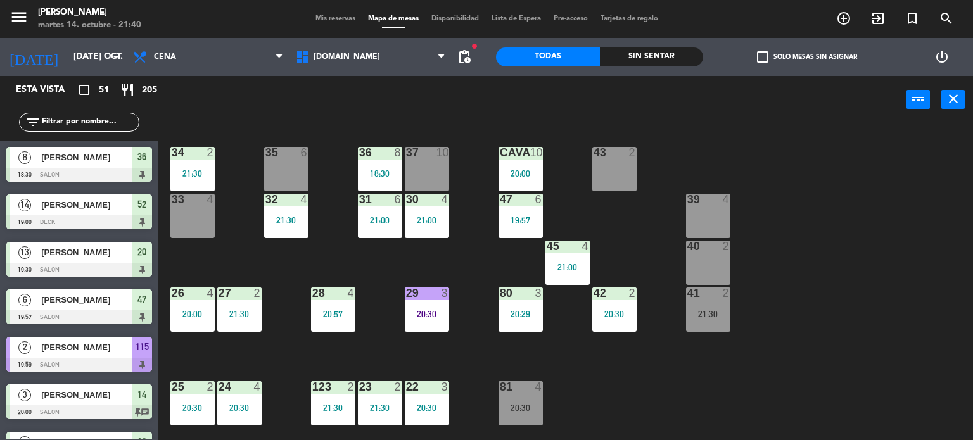
click at [111, 117] on input "text" at bounding box center [90, 122] width 98 height 14
click at [724, 160] on div "34 2 21:30 35 6 36 8 18:30 43 2 37 10 CAVA 10 20:00 33 4 32 4 21:30 31 6 21:00 …" at bounding box center [570, 282] width 805 height 317
click at [90, 120] on input "text" at bounding box center [90, 122] width 98 height 14
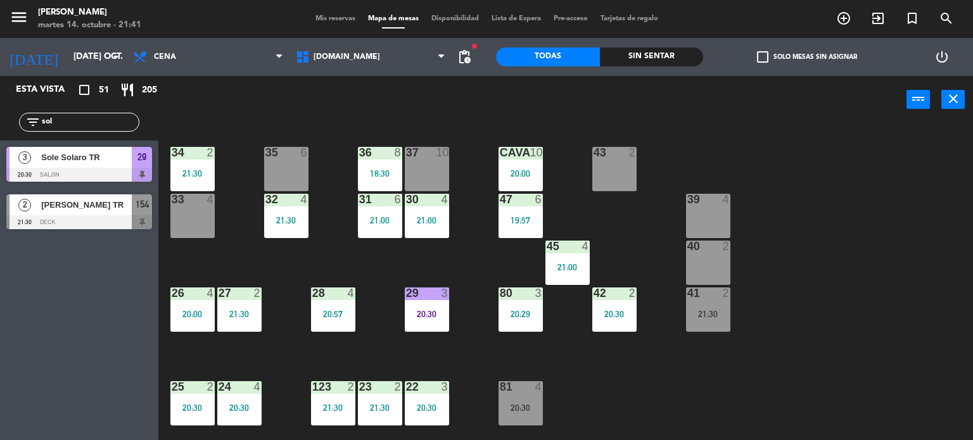
type input "sol"
click at [61, 265] on div "Esta vista crop_square 51 restaurant 205 filter_list sol 3 Sole Solaro TR 20:30…" at bounding box center [79, 258] width 158 height 364
click at [91, 210] on span "[PERSON_NAME] TR" at bounding box center [86, 204] width 91 height 13
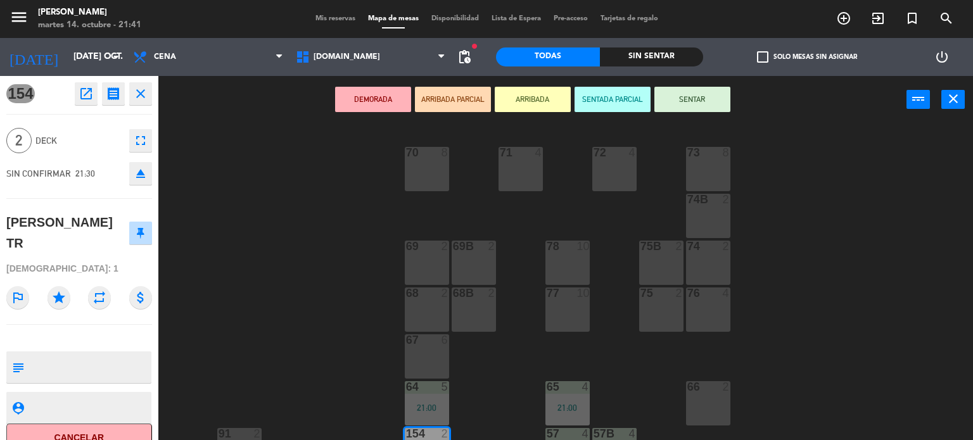
click at [251, 234] on div "71 4 72 4 73 8 70 8 74B 2 69 2 69B 2 78 10 74 2 75B 2 77 10 76 4 68 2 68B 2 75 …" at bounding box center [570, 282] width 805 height 317
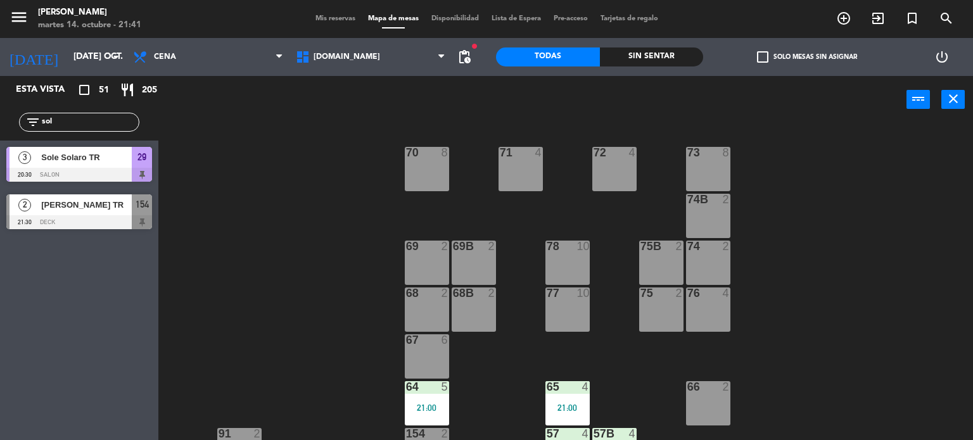
click at [338, 72] on div "[DOMAIN_NAME] [DOMAIN_NAME] [DOMAIN_NAME] [DOMAIN_NAME] [DOMAIN_NAME]" at bounding box center [371, 57] width 163 height 38
click at [347, 65] on span "[DOMAIN_NAME]" at bounding box center [371, 57] width 163 height 28
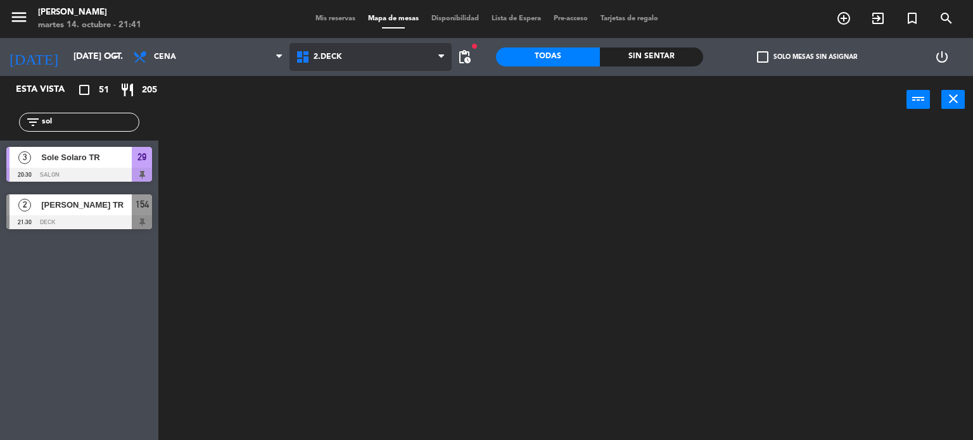
click at [348, 101] on ng-component "menu Gardiner martes 14. octubre - 21:41 Mis reservas Mapa de mesas Disponibili…" at bounding box center [486, 220] width 973 height 441
click at [365, 69] on span "2.DECK" at bounding box center [371, 57] width 163 height 28
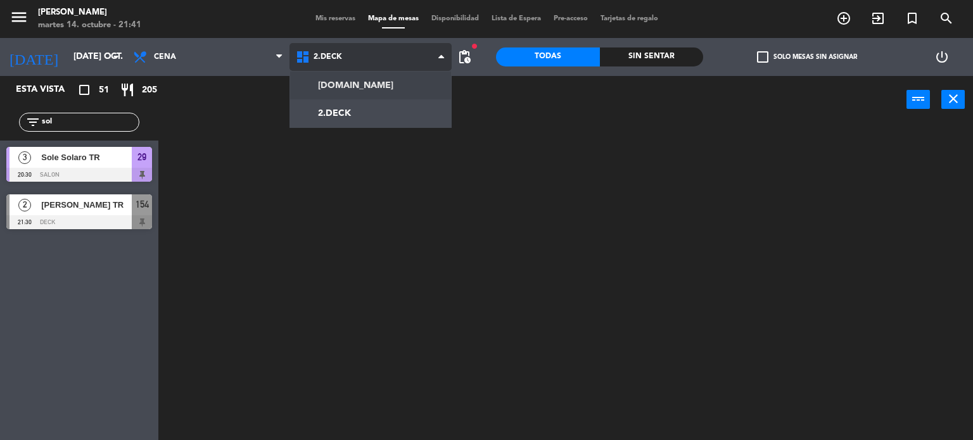
click at [366, 79] on ng-component "menu Gardiner martes 14. octubre - 21:41 Mis reservas Mapa de mesas Disponibili…" at bounding box center [486, 220] width 973 height 441
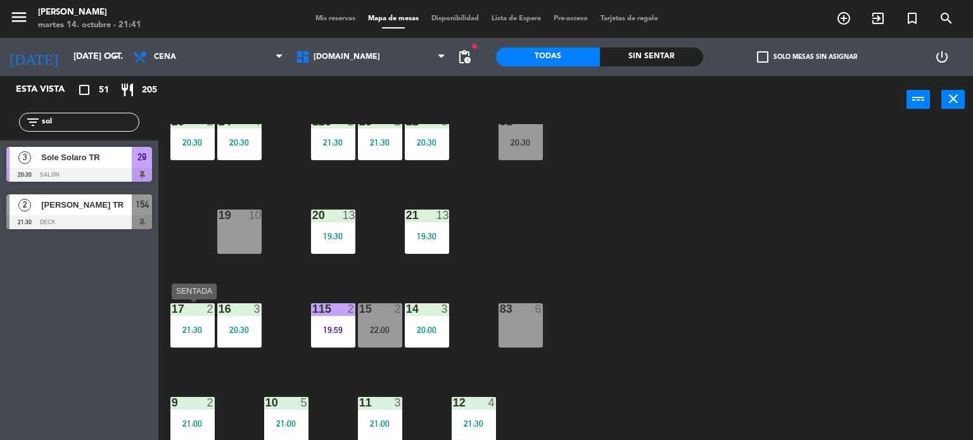
scroll to position [453, 0]
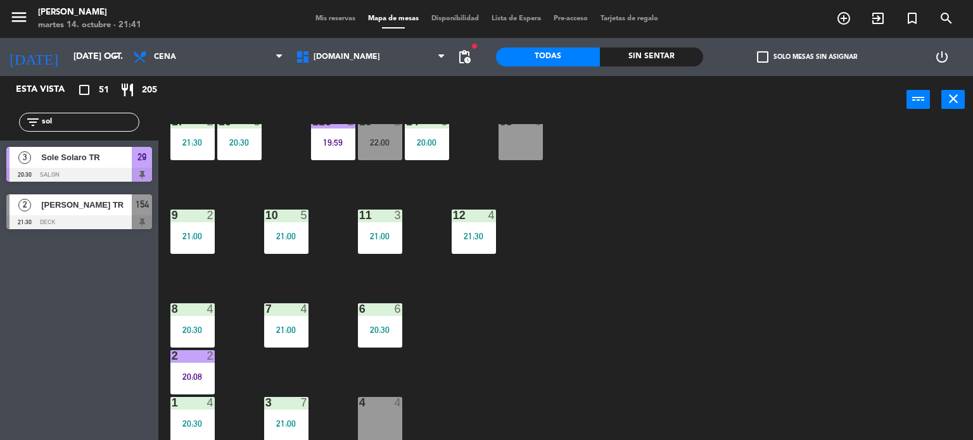
click at [215, 331] on div "34 2 21:30 35 6 36 8 18:30 43 2 37 10 CAVA 10 20:00 33 4 32 4 21:30 31 6 21:00 …" at bounding box center [570, 282] width 805 height 317
click at [219, 372] on div "34 2 21:30 35 6 36 8 18:30 43 2 37 10 CAVA 10 20:00 33 4 32 4 21:30 31 6 21:00 …" at bounding box center [570, 282] width 805 height 317
click at [214, 324] on div "8 4 20:30" at bounding box center [192, 325] width 44 height 44
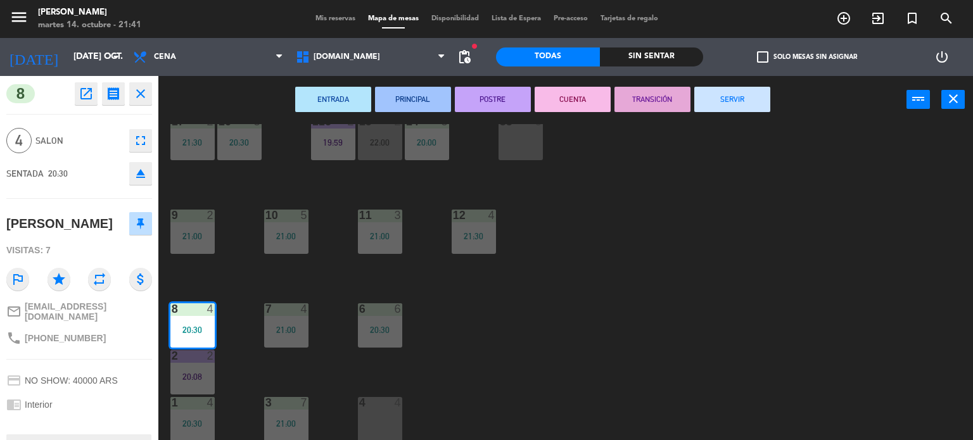
click at [725, 103] on button "SERVIR" at bounding box center [732, 99] width 76 height 25
